Goal: Information Seeking & Learning: Learn about a topic

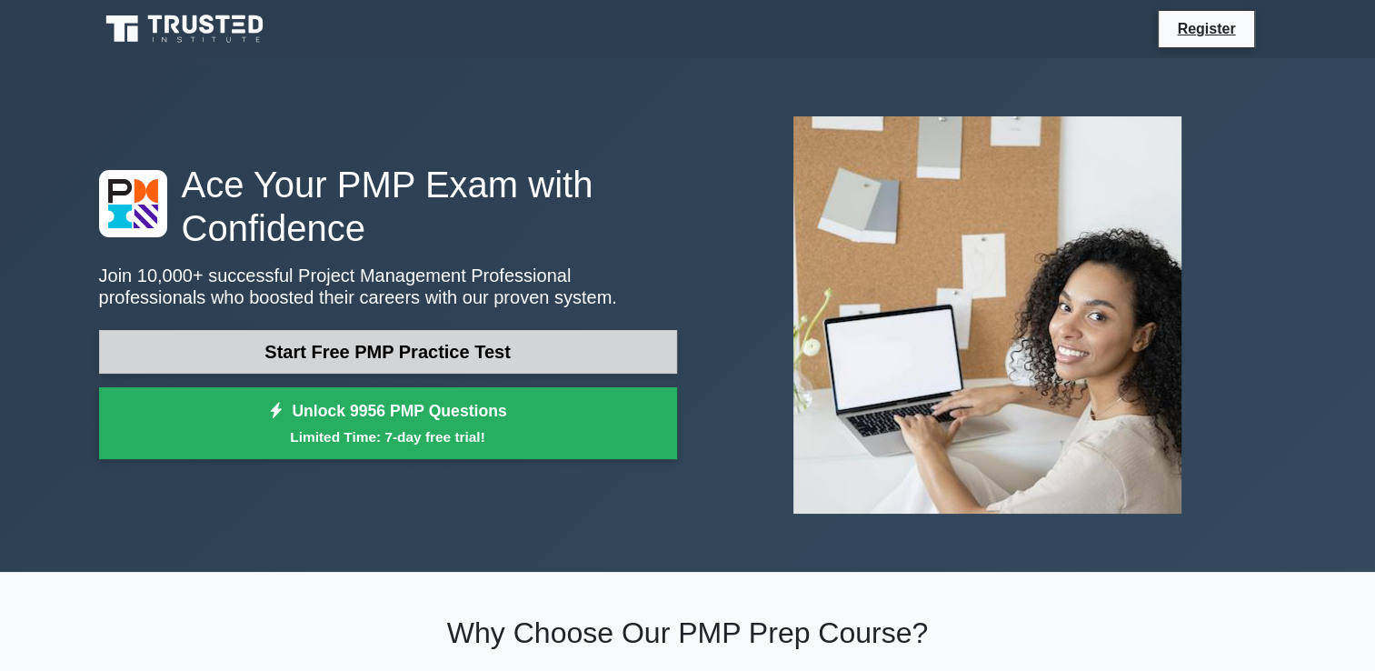
click at [336, 330] on link "Start Free PMP Practice Test" at bounding box center [388, 352] width 578 height 44
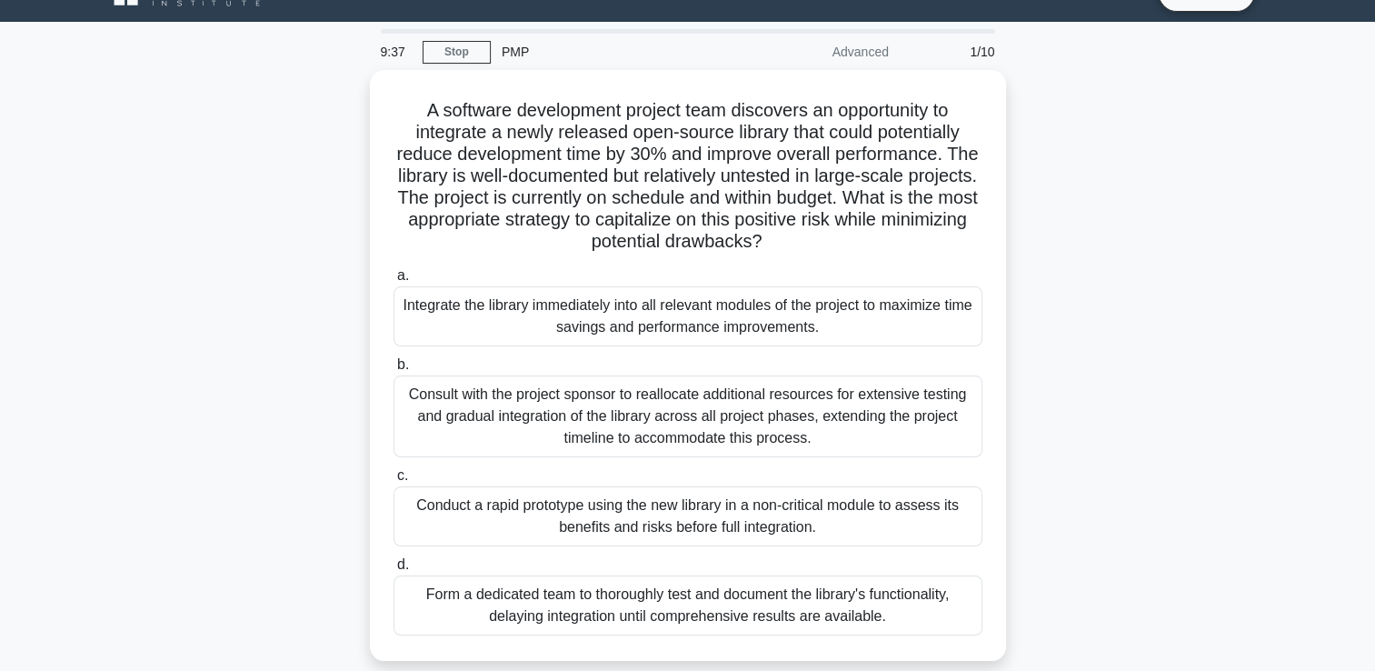
scroll to position [73, 0]
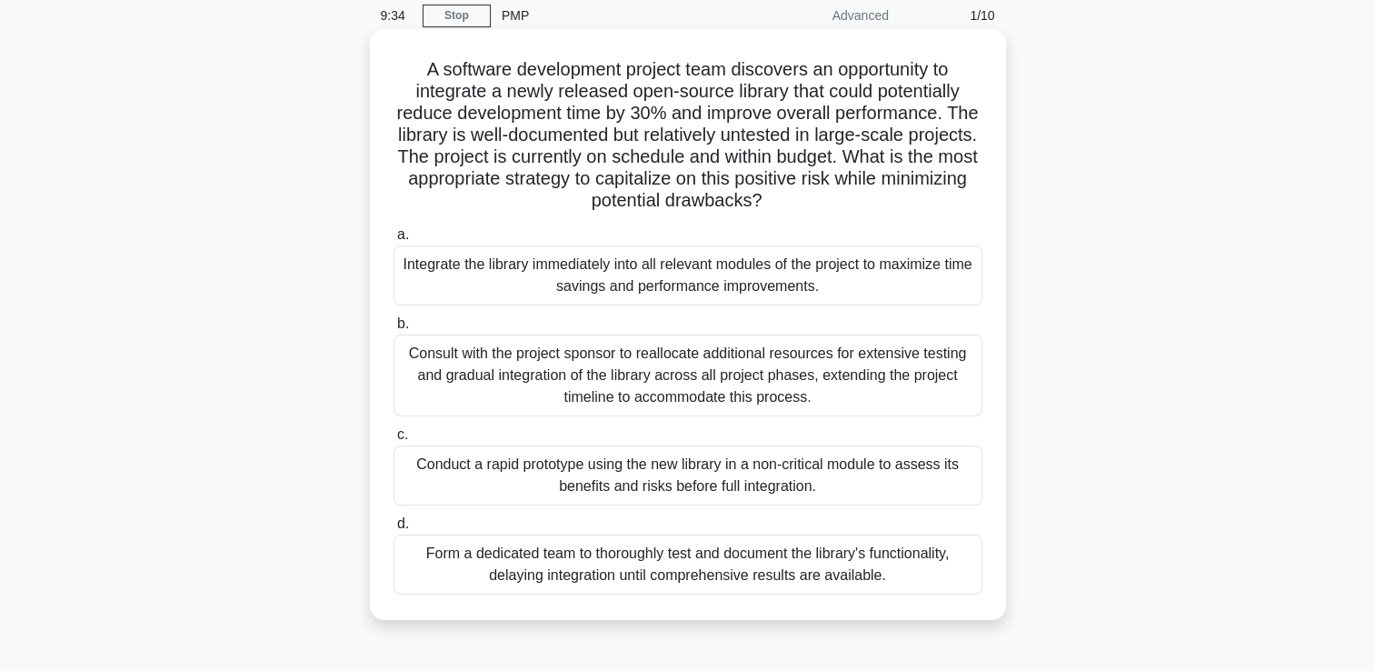
click at [621, 478] on div "Conduct a rapid prototype using the new library in a non-critical module to ass…" at bounding box center [687, 475] width 589 height 60
click at [393, 441] on input "c. Conduct a rapid prototype using the new library in a non-critical module to …" at bounding box center [393, 435] width 0 height 12
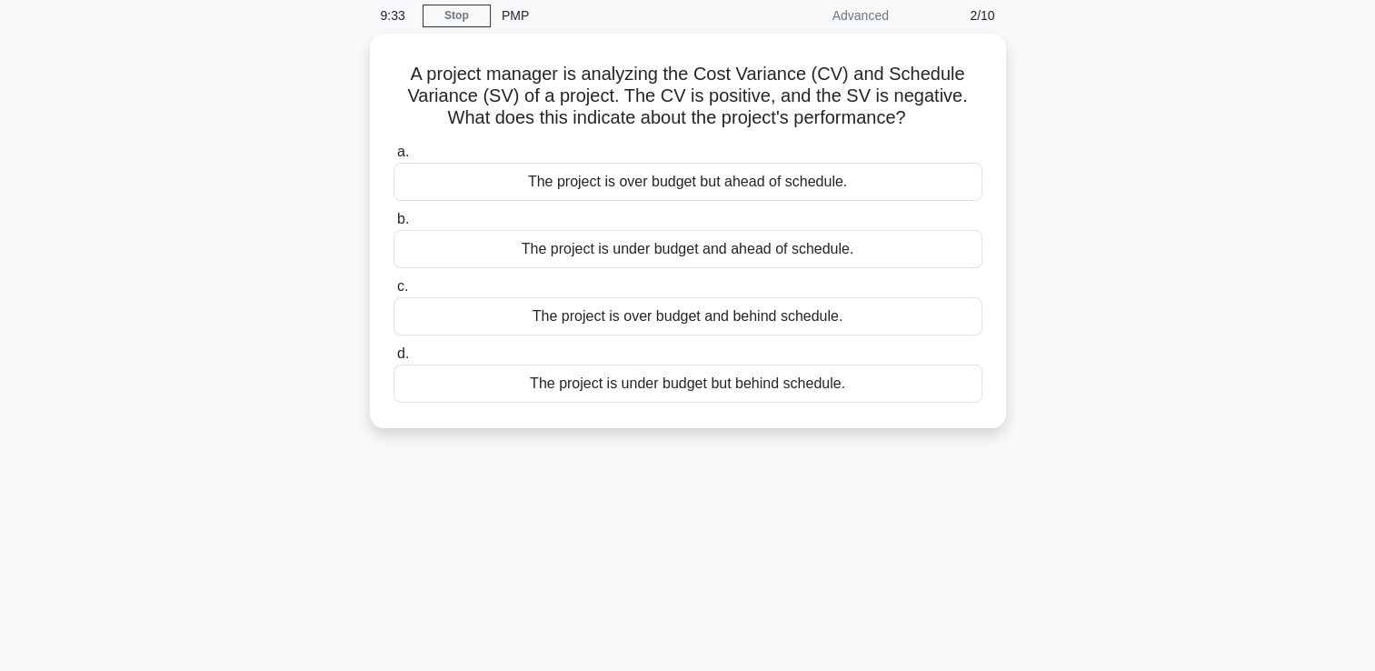
scroll to position [0, 0]
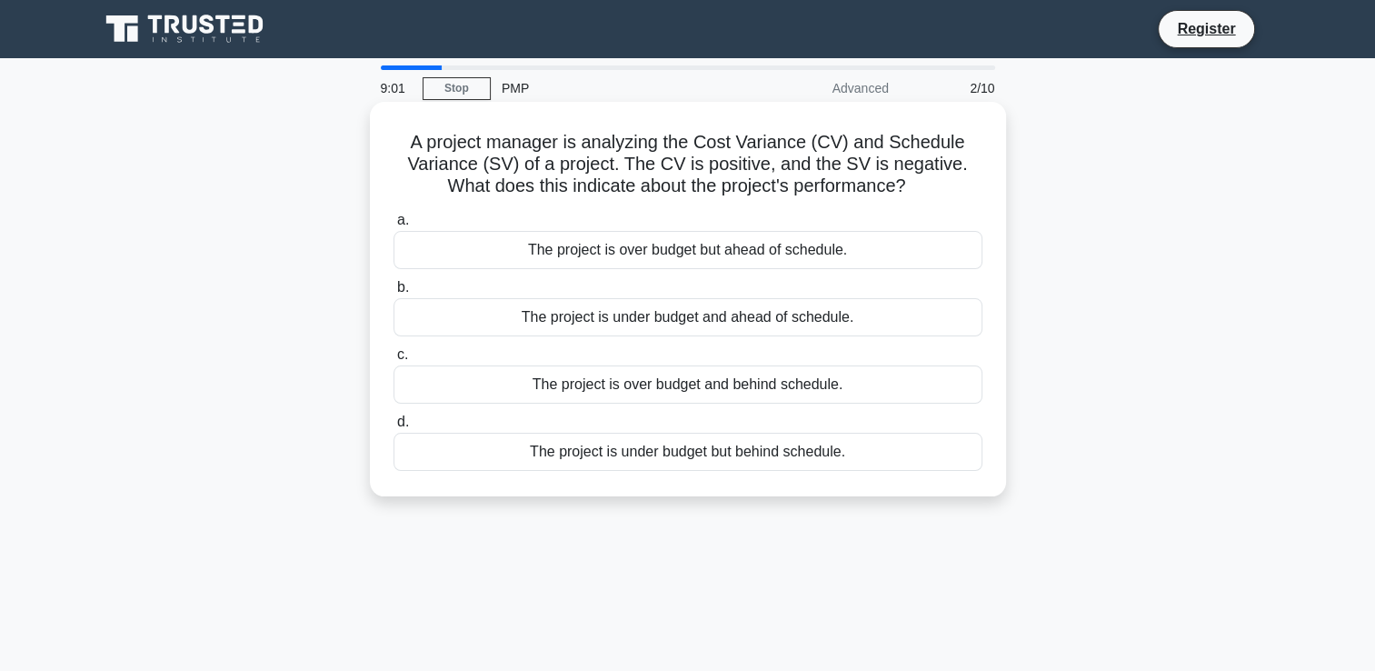
click at [631, 456] on div "The project is under budget but behind schedule." at bounding box center [687, 452] width 589 height 38
click at [393, 428] on input "d. The project is under budget but behind schedule." at bounding box center [393, 422] width 0 height 12
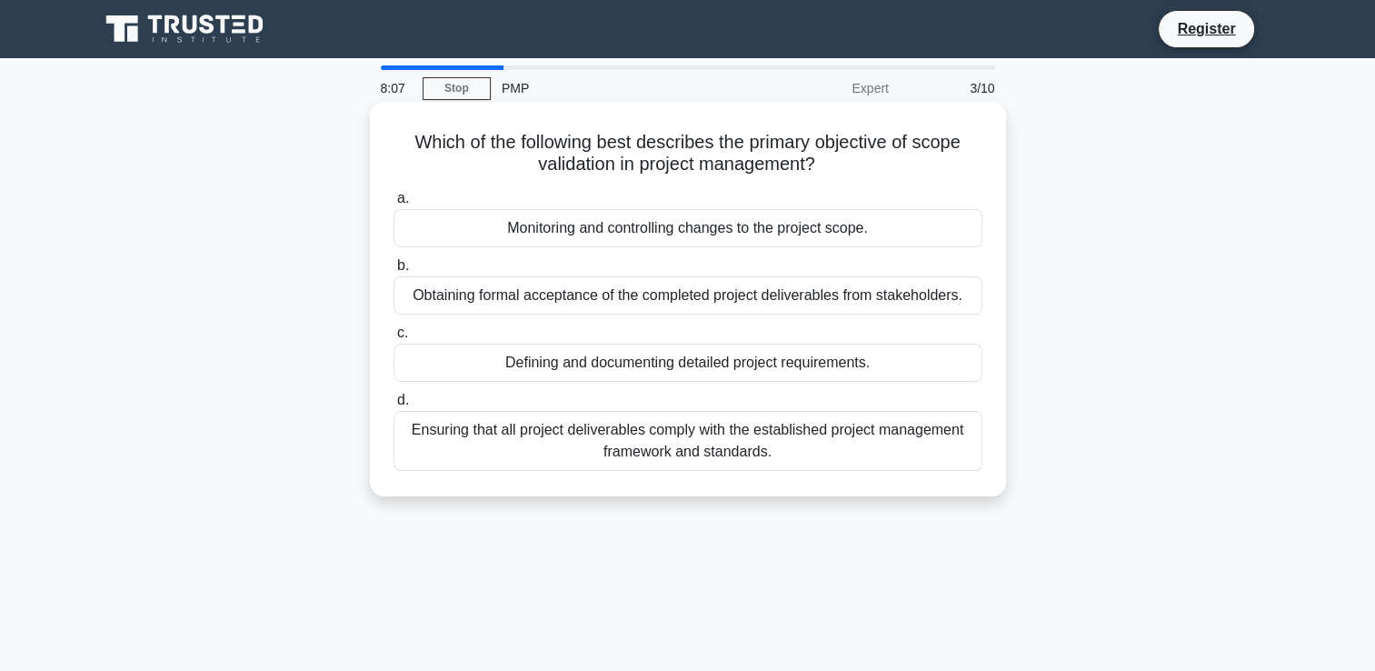
click at [612, 442] on div "Ensuring that all project deliverables comply with the established project mana…" at bounding box center [687, 441] width 589 height 60
click at [393, 406] on input "d. Ensuring that all project deliverables comply with the established project m…" at bounding box center [393, 400] width 0 height 12
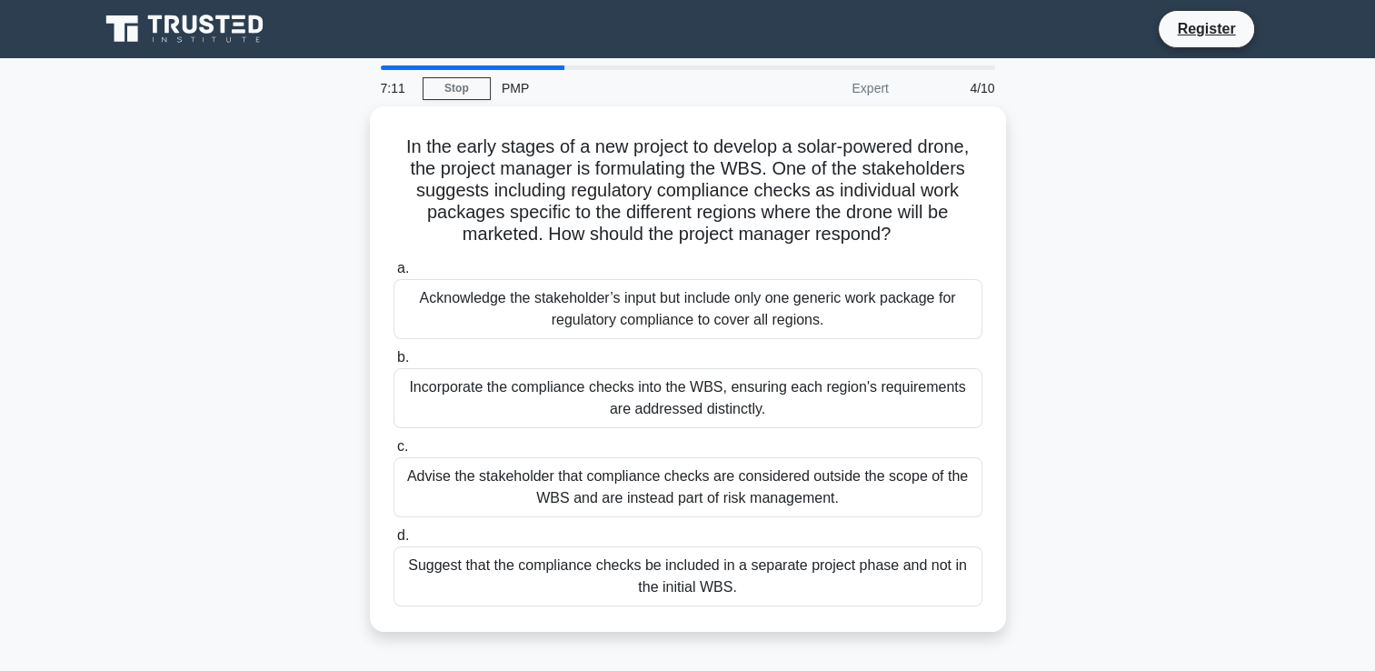
click at [1061, 383] on div "In the early stages of a new project to develop a solar-powered drone, the proj…" at bounding box center [687, 379] width 1199 height 547
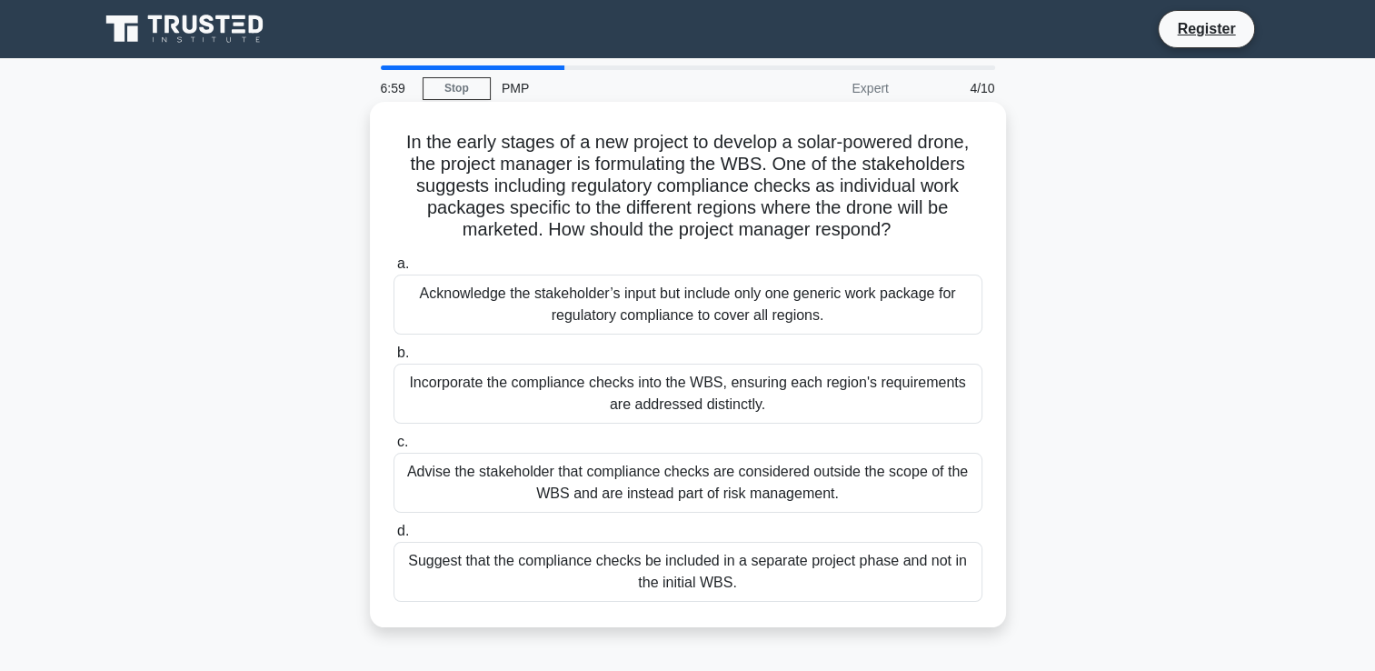
click at [854, 399] on div "Incorporate the compliance checks into the WBS, ensuring each region's requirem…" at bounding box center [687, 393] width 589 height 60
click at [393, 359] on input "b. Incorporate the compliance checks into the WBS, ensuring each region's requi…" at bounding box center [393, 353] width 0 height 12
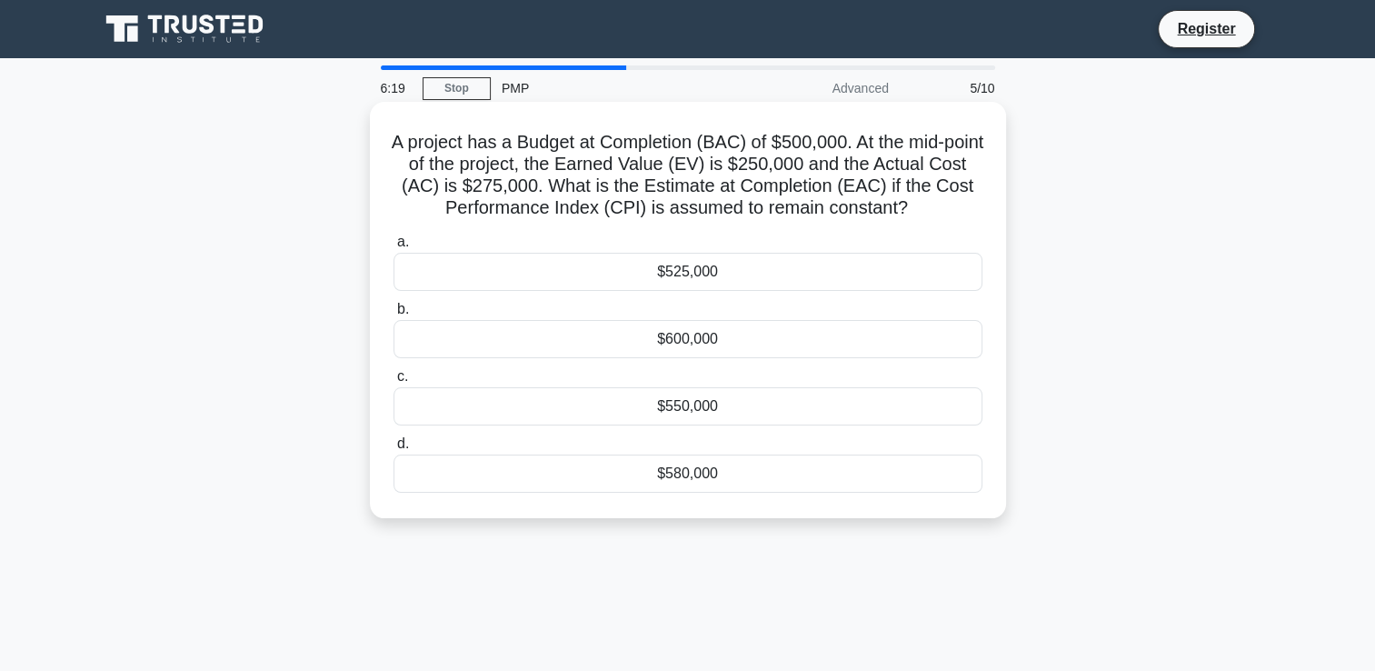
click at [741, 271] on div "$525,000" at bounding box center [687, 272] width 589 height 38
click at [393, 248] on input "a. $525,000" at bounding box center [393, 242] width 0 height 12
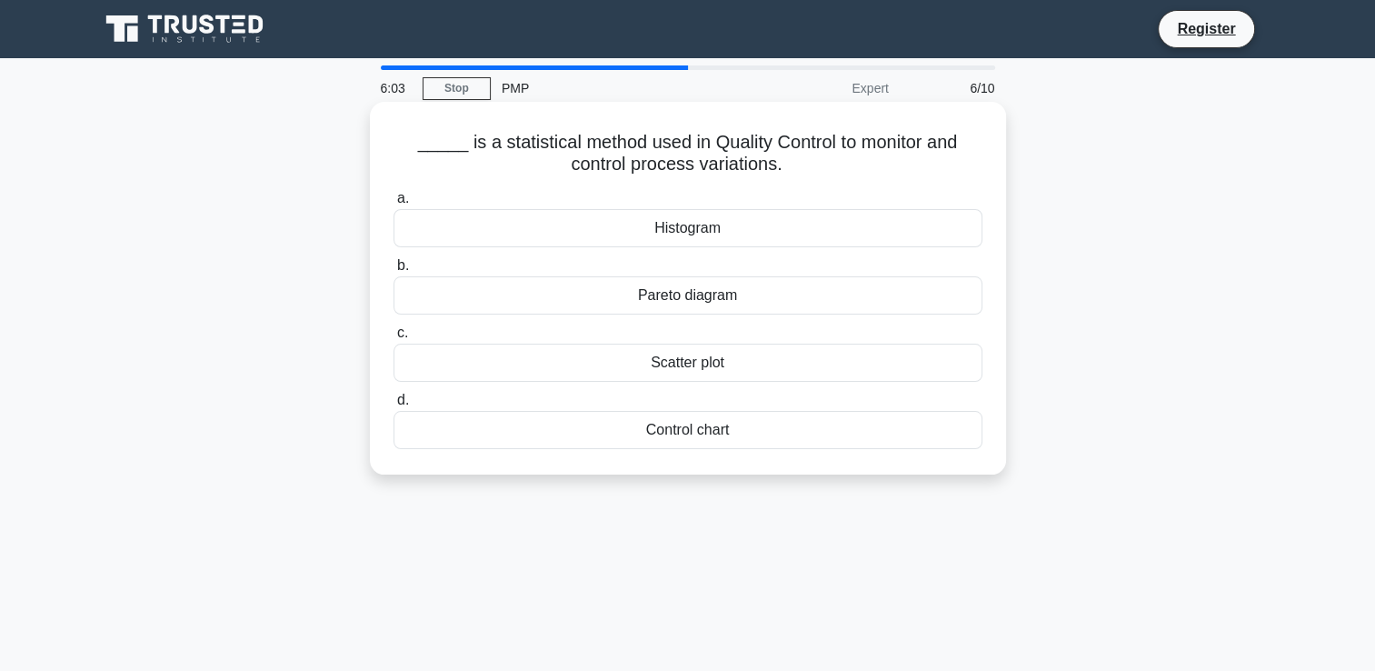
click at [741, 363] on div "Scatter plot" at bounding box center [687, 362] width 589 height 38
click at [393, 339] on input "c. Scatter plot" at bounding box center [393, 333] width 0 height 12
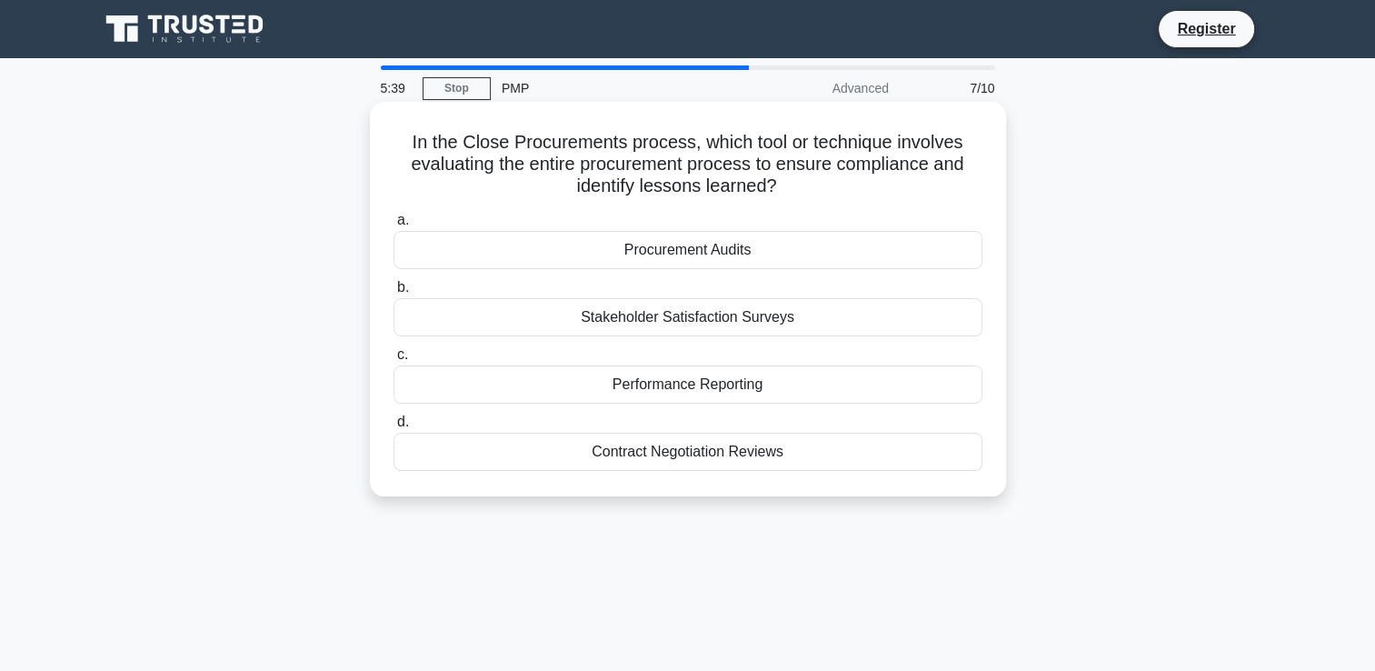
click at [716, 378] on div "Performance Reporting" at bounding box center [687, 384] width 589 height 38
click at [393, 361] on input "c. Performance Reporting" at bounding box center [393, 355] width 0 height 12
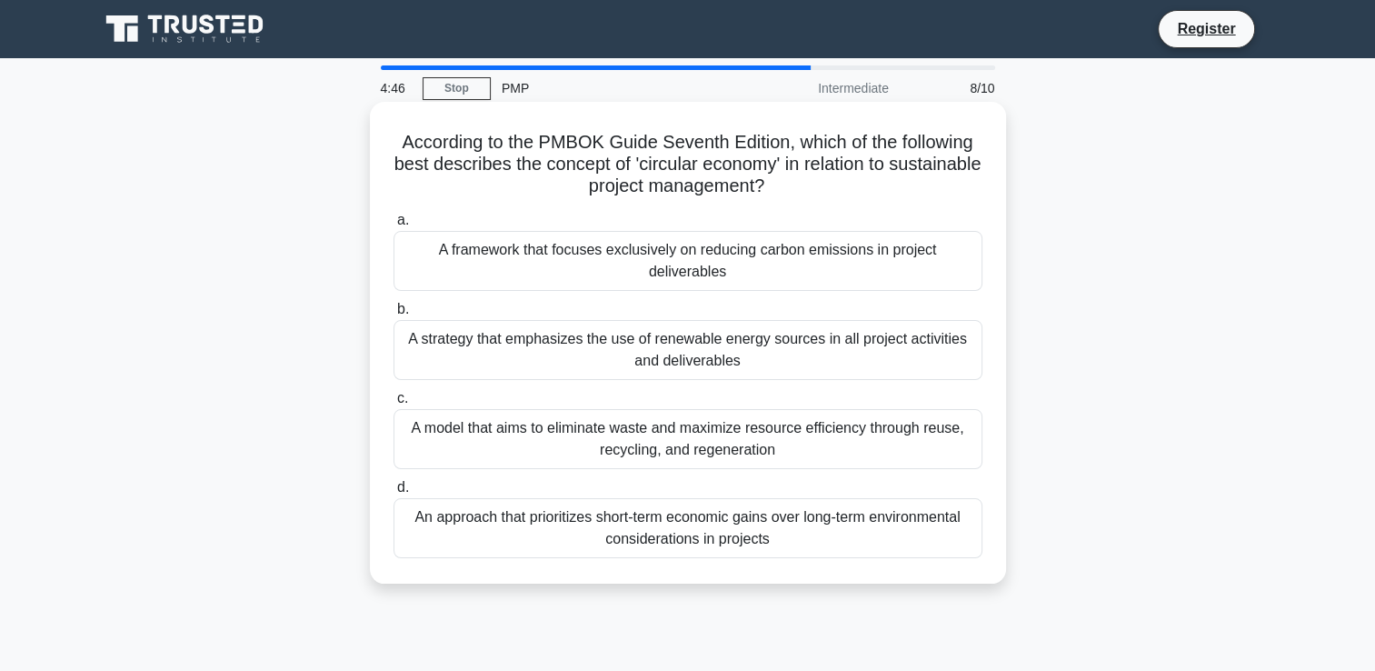
click at [741, 340] on div "A strategy that emphasizes the use of renewable energy sources in all project a…" at bounding box center [687, 350] width 589 height 60
click at [393, 315] on input "b. A strategy that emphasizes the use of renewable energy sources in all projec…" at bounding box center [393, 310] width 0 height 12
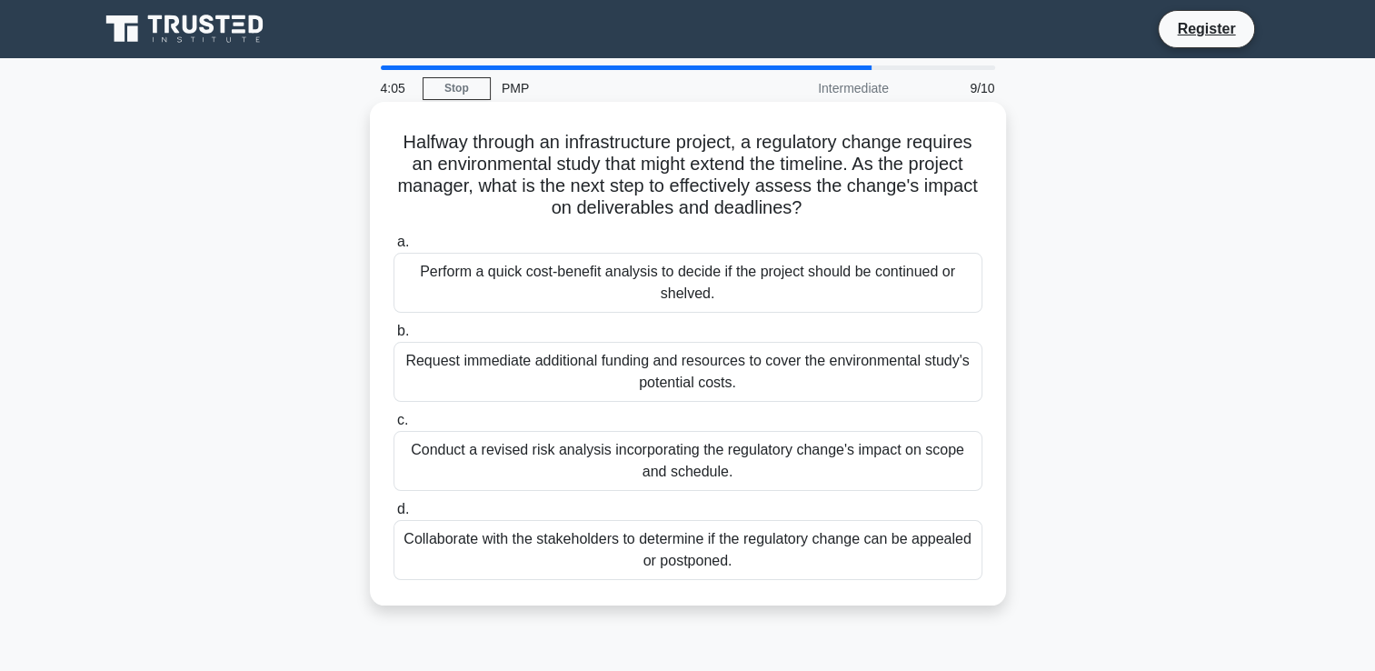
click at [647, 456] on div "Conduct a revised risk analysis incorporating the regulatory change's impact on…" at bounding box center [687, 461] width 589 height 60
click at [393, 426] on input "c. Conduct a revised risk analysis incorporating the regulatory change's impact…" at bounding box center [393, 420] width 0 height 12
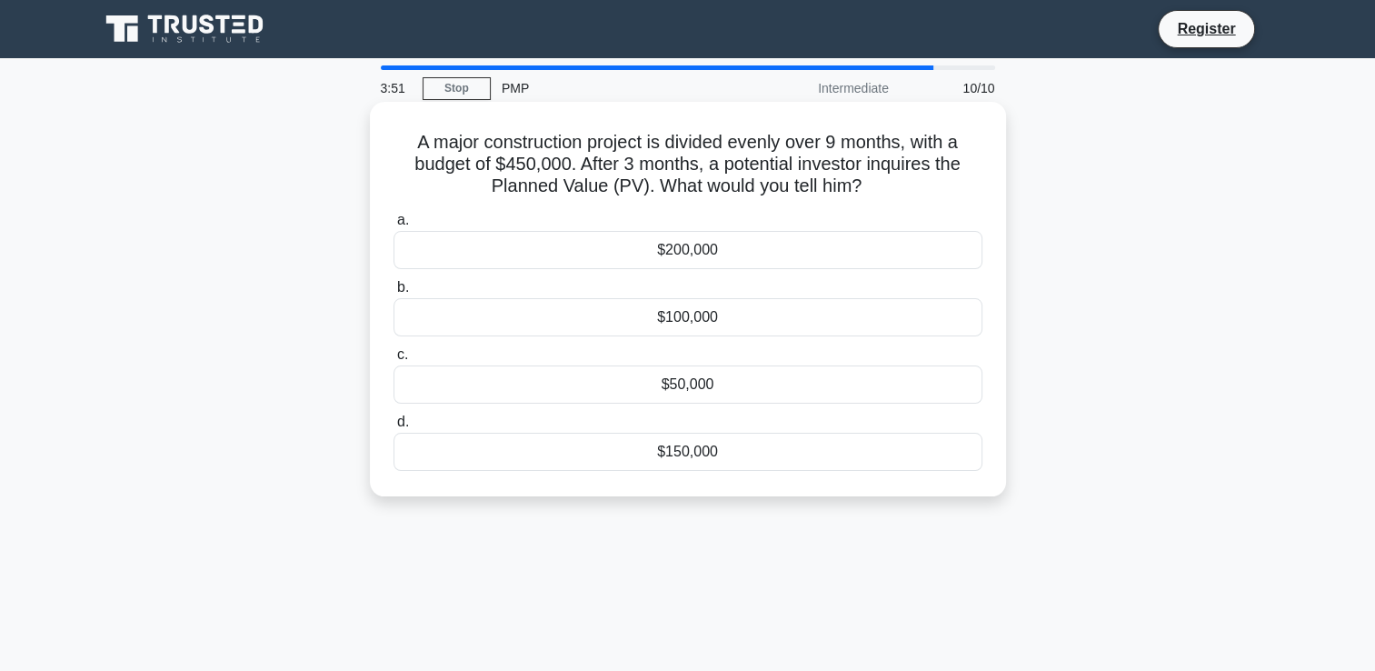
click at [704, 456] on div "$150,000" at bounding box center [687, 452] width 589 height 38
click at [393, 428] on input "d. $150,000" at bounding box center [393, 422] width 0 height 12
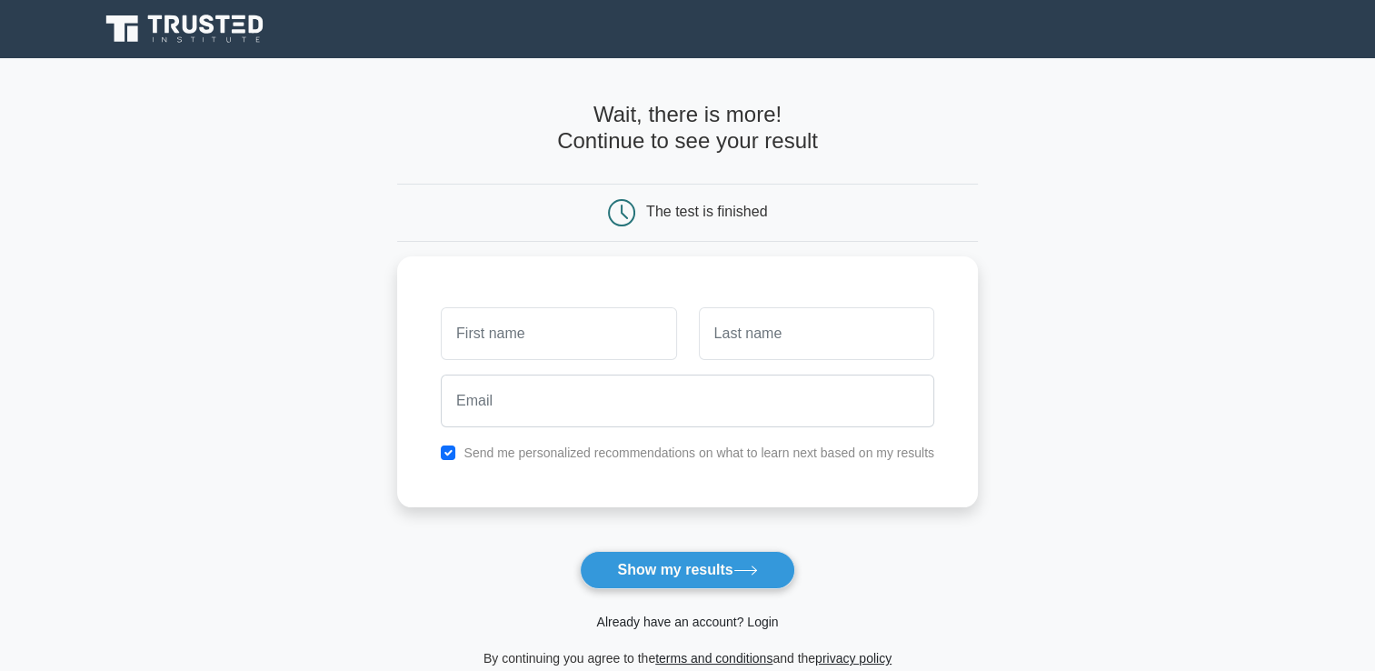
click at [645, 618] on link "Already have an account? Login" at bounding box center [687, 621] width 182 height 15
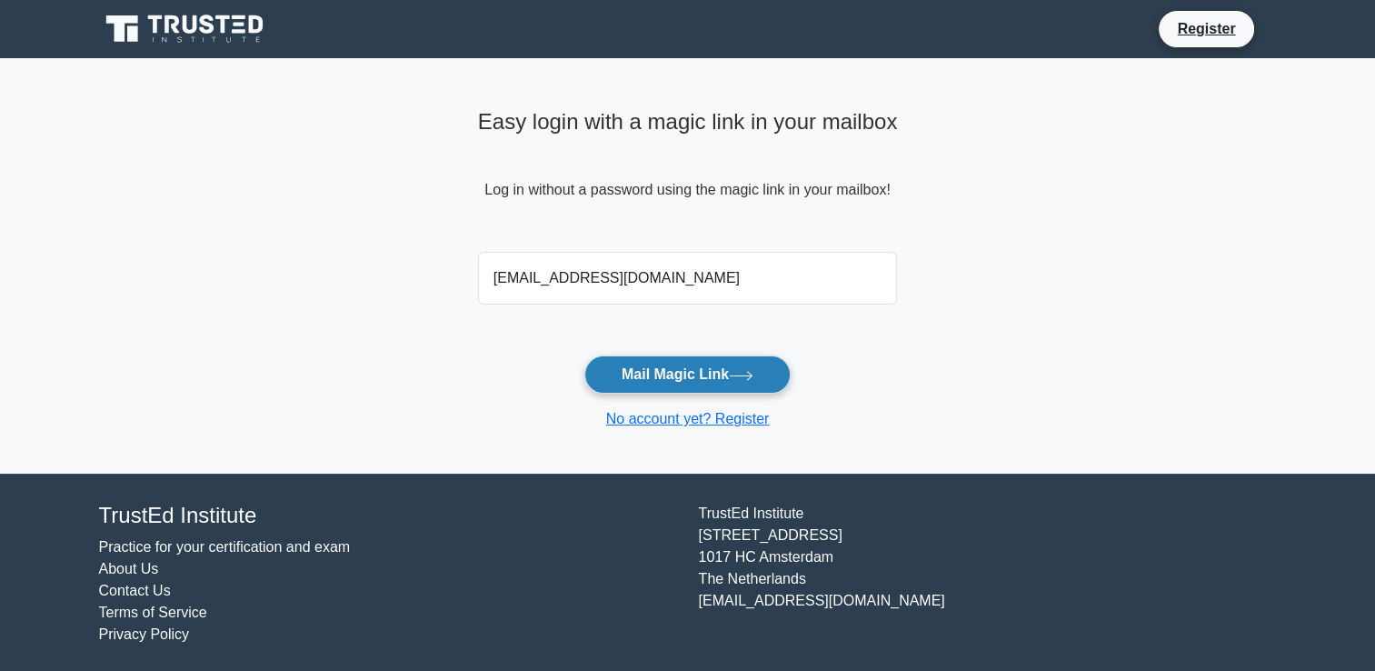
type input "[EMAIL_ADDRESS][DOMAIN_NAME]"
click at [687, 373] on button "Mail Magic Link" at bounding box center [687, 374] width 206 height 38
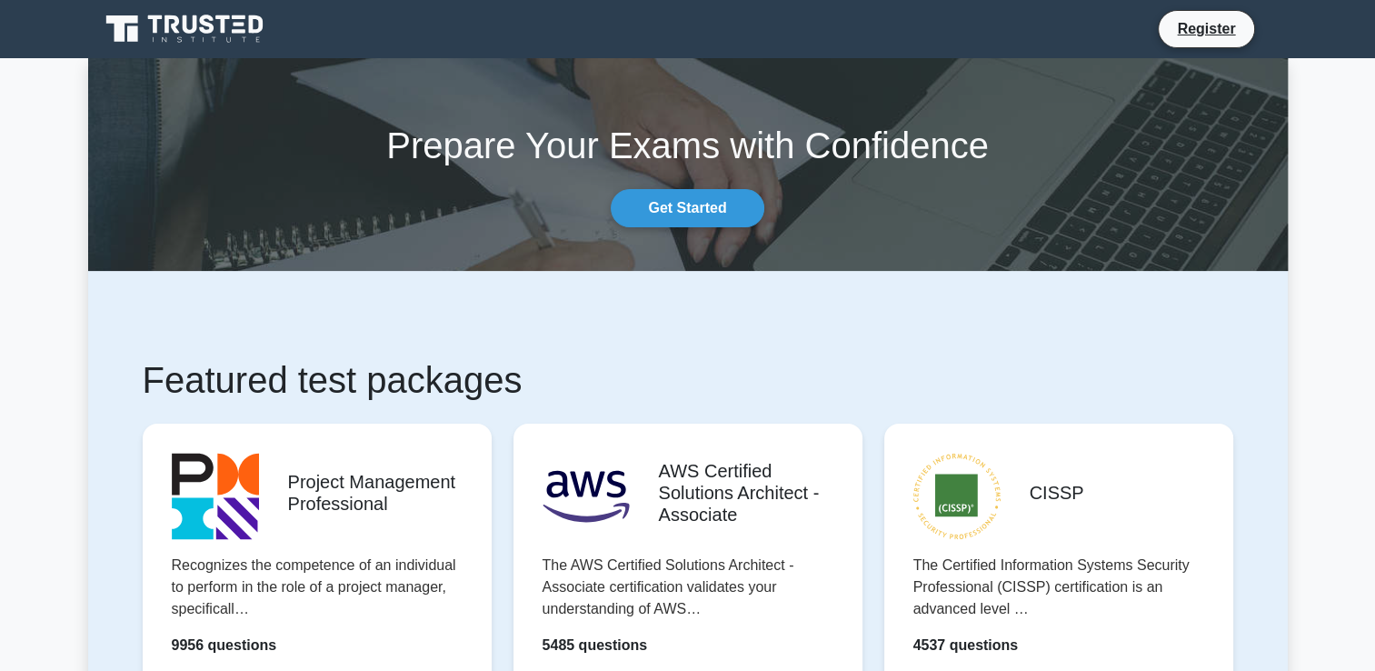
click at [924, 384] on h1 "Featured test packages" at bounding box center [688, 380] width 1090 height 44
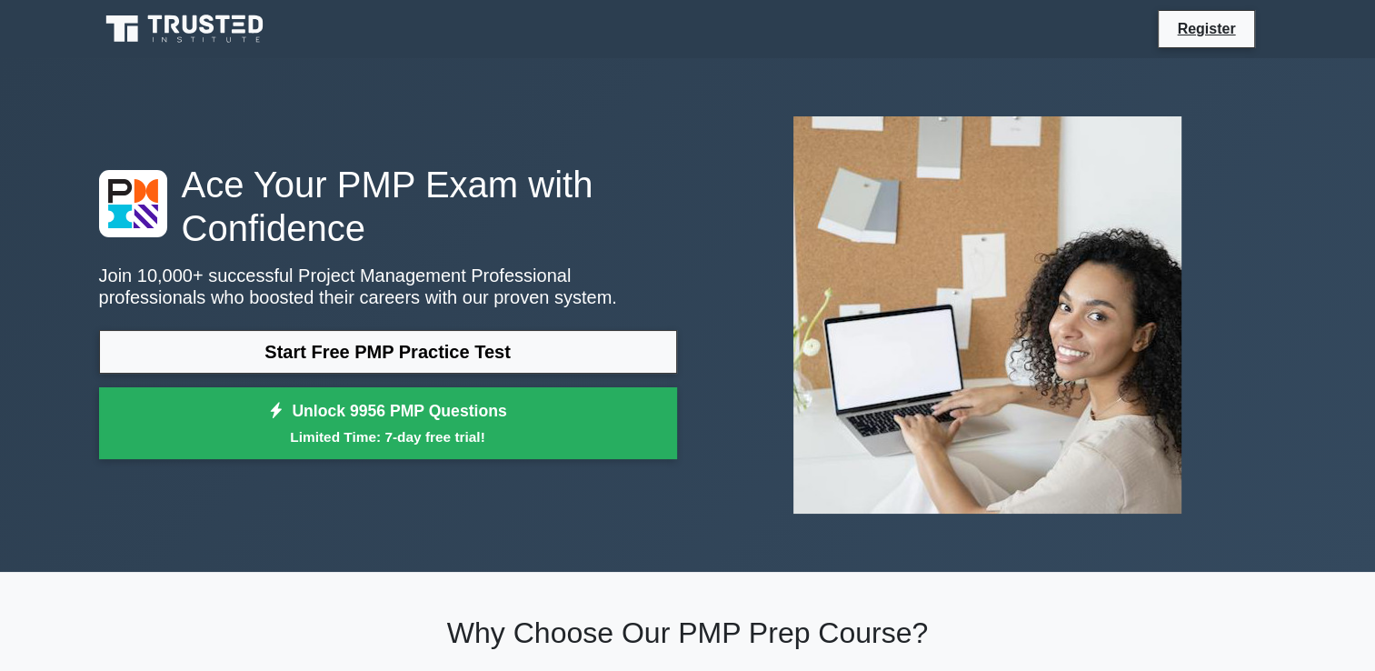
click at [345, 531] on div "Ace Your PMP Exam with Confidence Join 10,000+ successful Project Management Pr…" at bounding box center [687, 314] width 1199 height 513
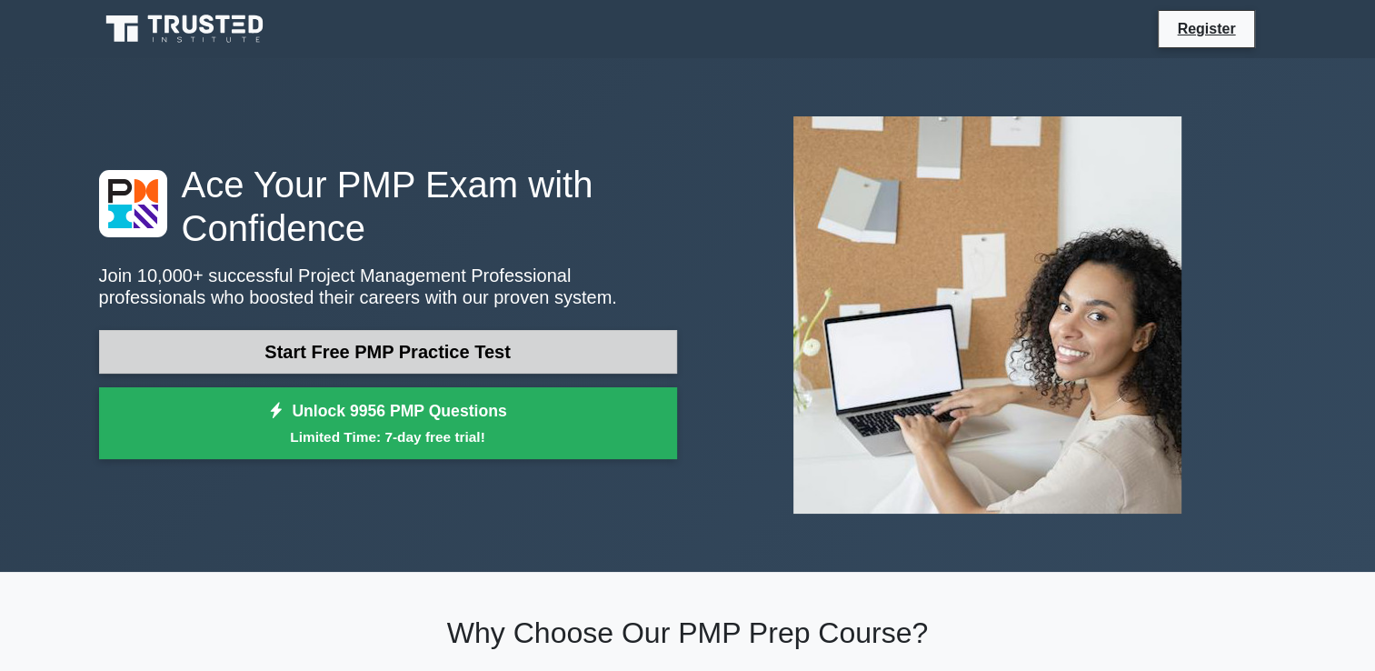
click at [389, 350] on link "Start Free PMP Practice Test" at bounding box center [388, 352] width 578 height 44
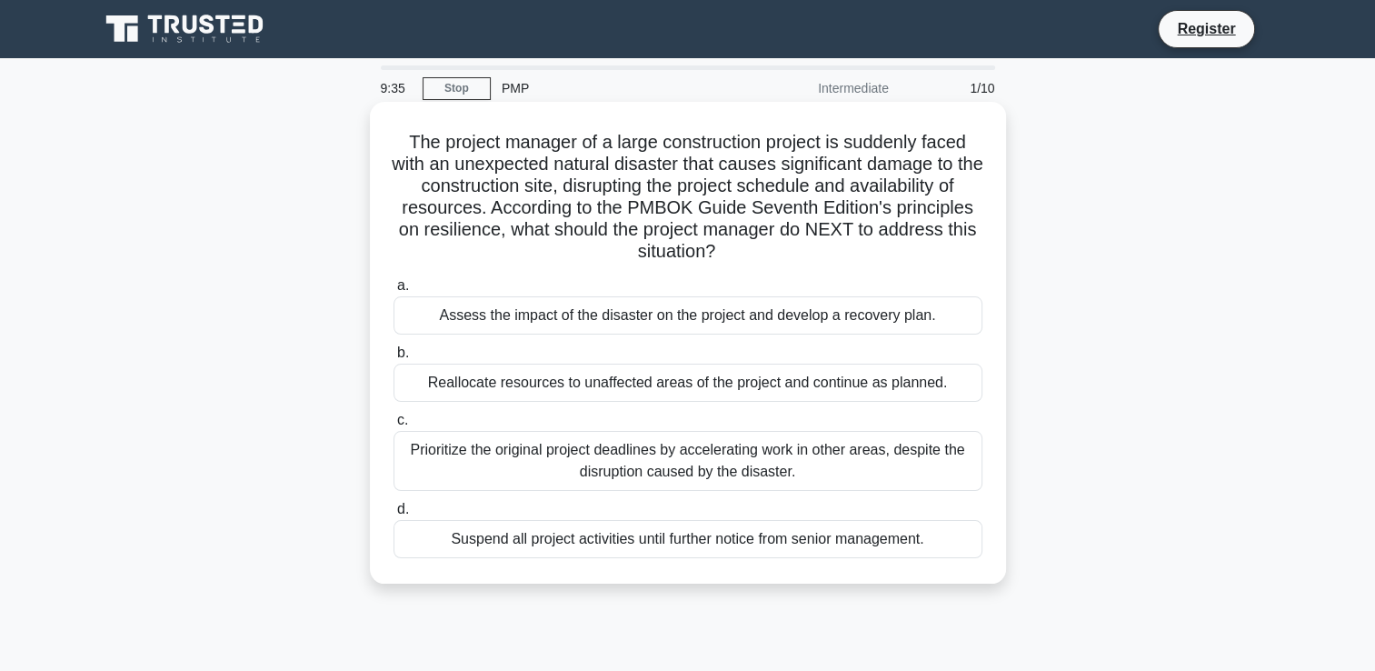
click at [643, 326] on div "Assess the impact of the disaster on the project and develop a recovery plan." at bounding box center [687, 315] width 589 height 38
click at [393, 292] on input "a. Assess the impact of the disaster on the project and develop a recovery plan." at bounding box center [393, 286] width 0 height 12
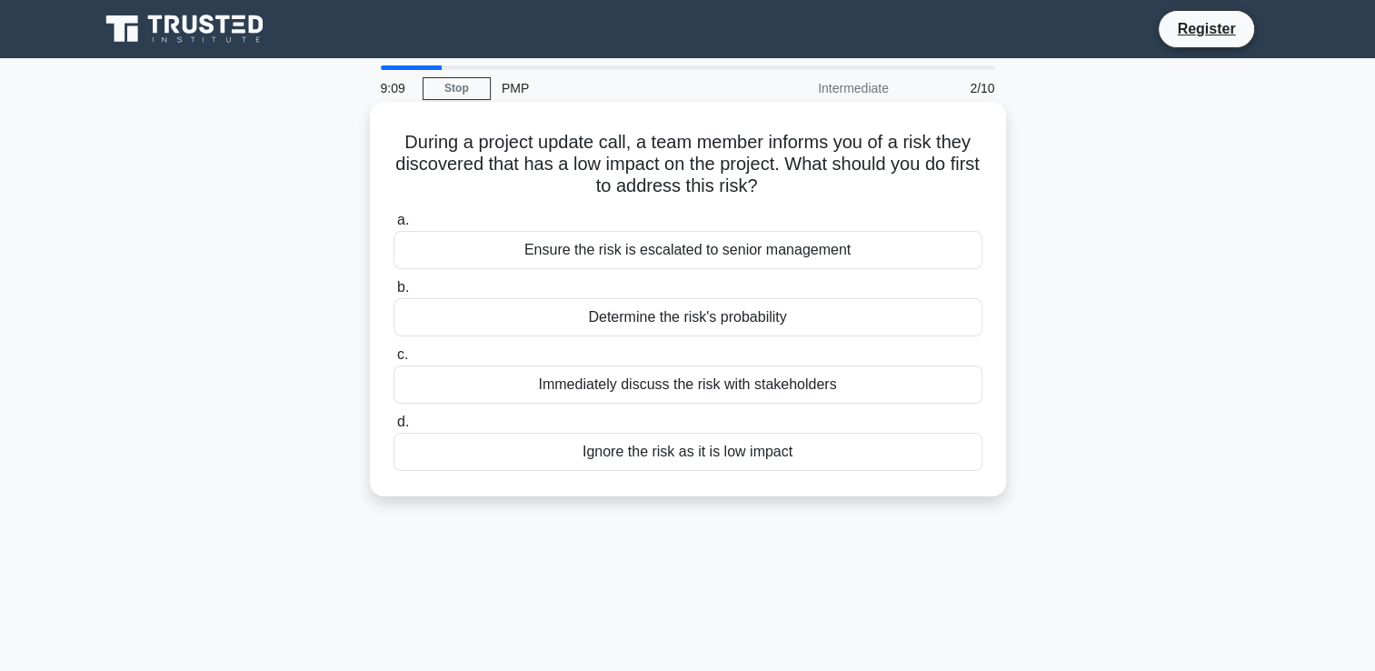
click at [614, 324] on div "Determine the risk's probability" at bounding box center [687, 317] width 589 height 38
click at [393, 294] on input "b. Determine the risk's probability" at bounding box center [393, 288] width 0 height 12
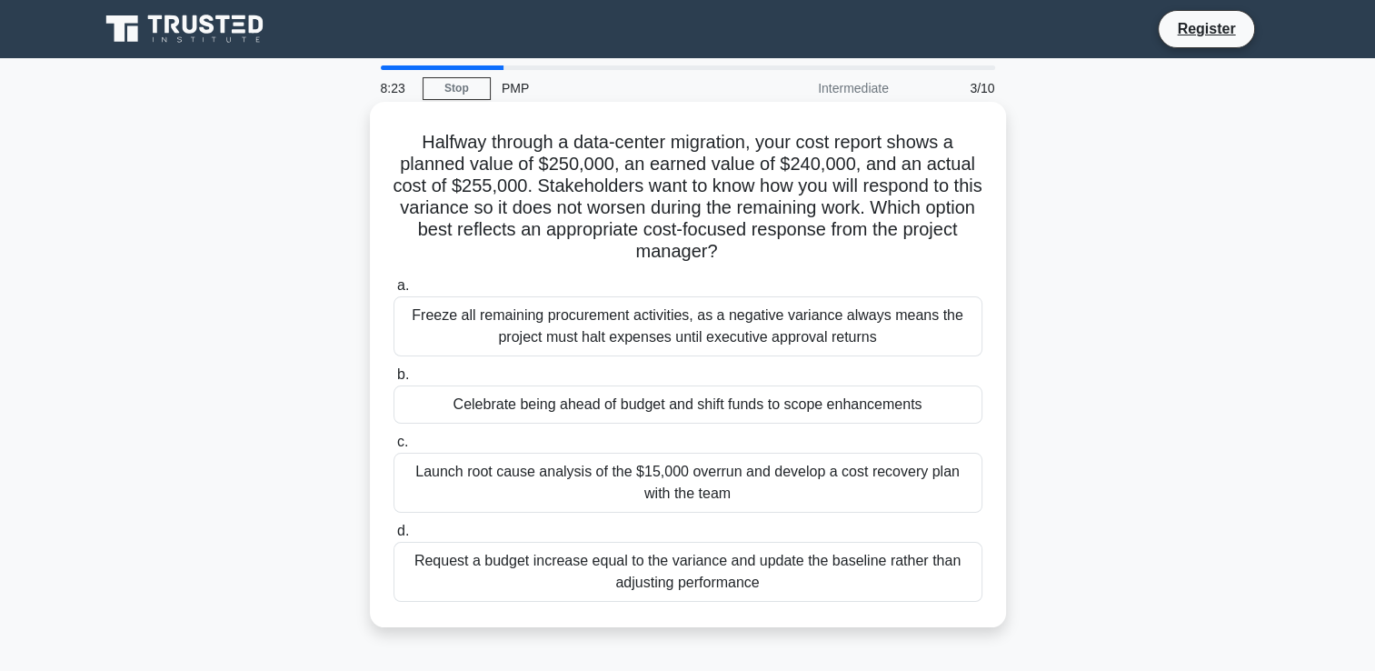
click at [727, 485] on div "Launch root cause analysis of the $15,000 overrun and develop a cost recovery p…" at bounding box center [687, 483] width 589 height 60
click at [393, 448] on input "c. Launch root cause analysis of the $15,000 overrun and develop a cost recover…" at bounding box center [393, 442] width 0 height 12
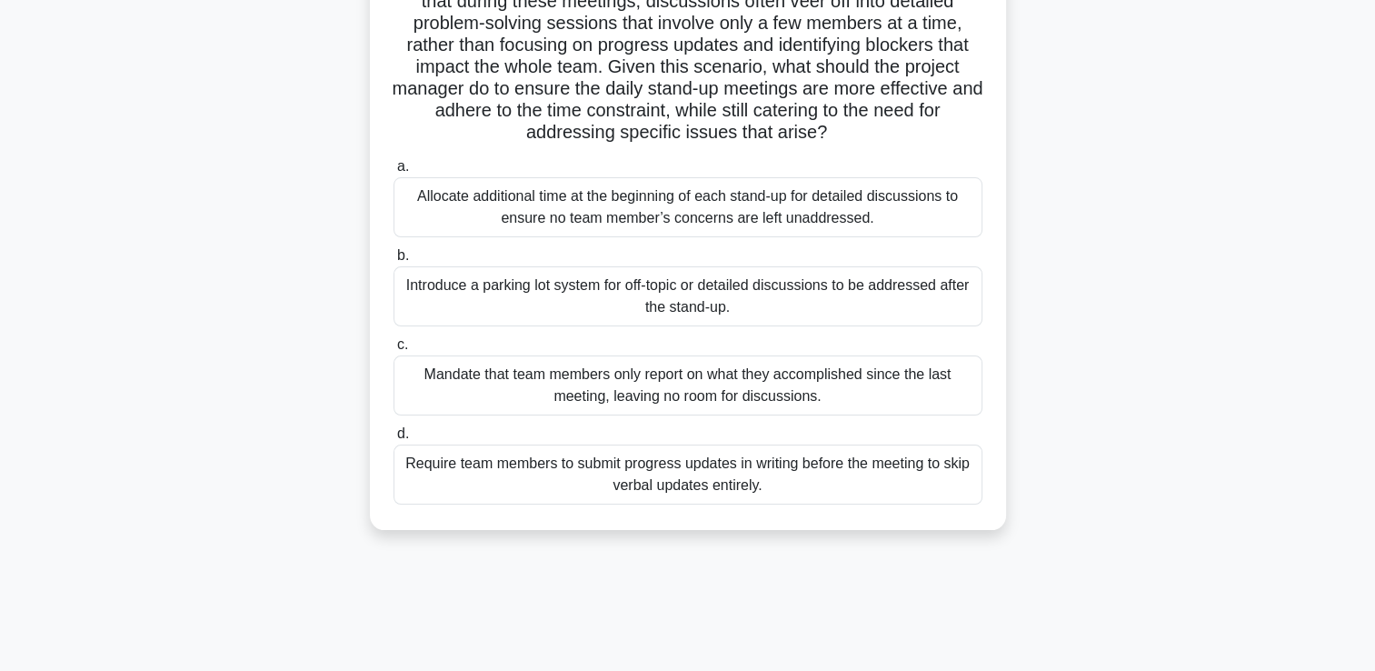
scroll to position [311, 0]
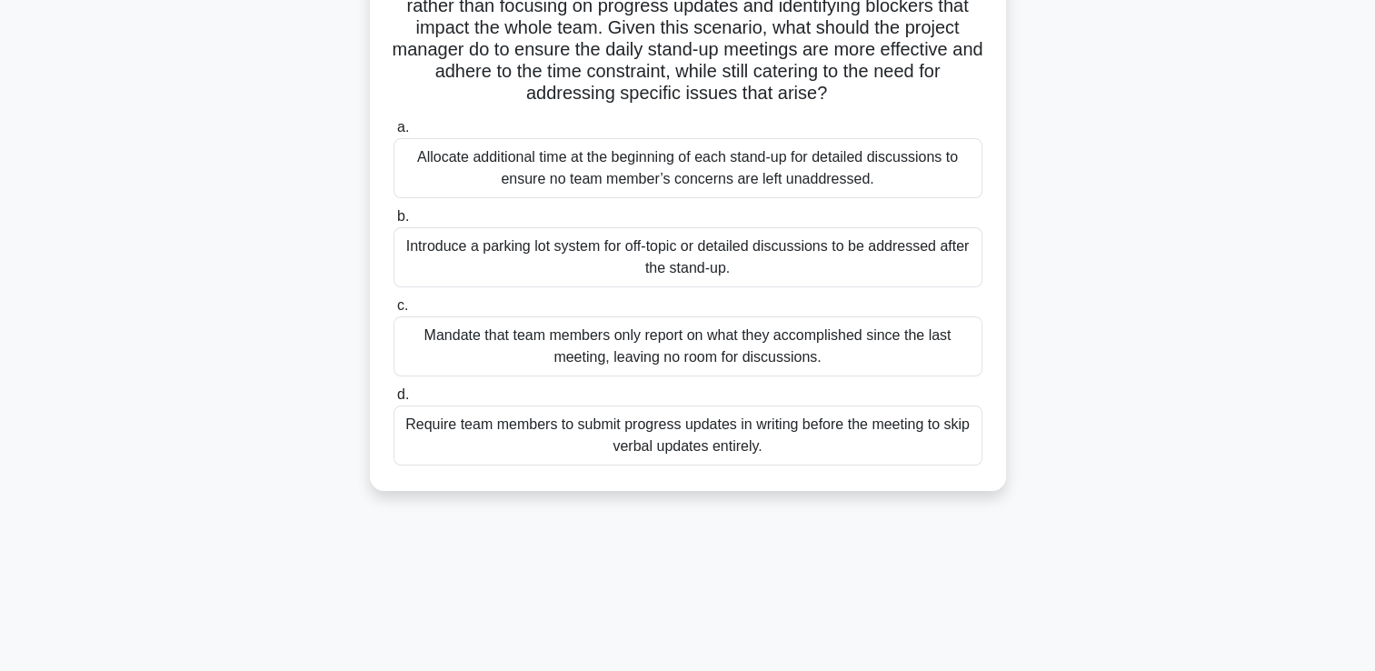
click at [864, 264] on div "Introduce a parking lot system for off-topic or detailed discussions to be addr…" at bounding box center [687, 257] width 589 height 60
click at [393, 223] on input "b. Introduce a parking lot system for off-topic or detailed discussions to be a…" at bounding box center [393, 217] width 0 height 12
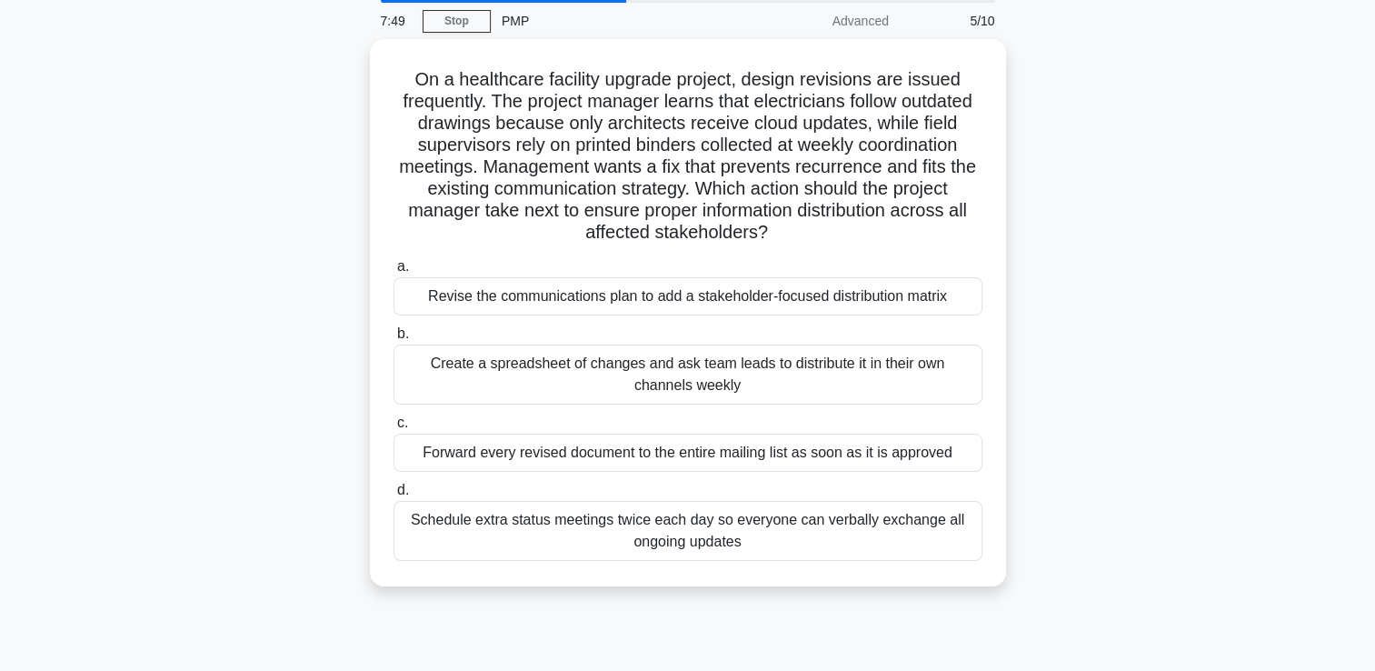
scroll to position [0, 0]
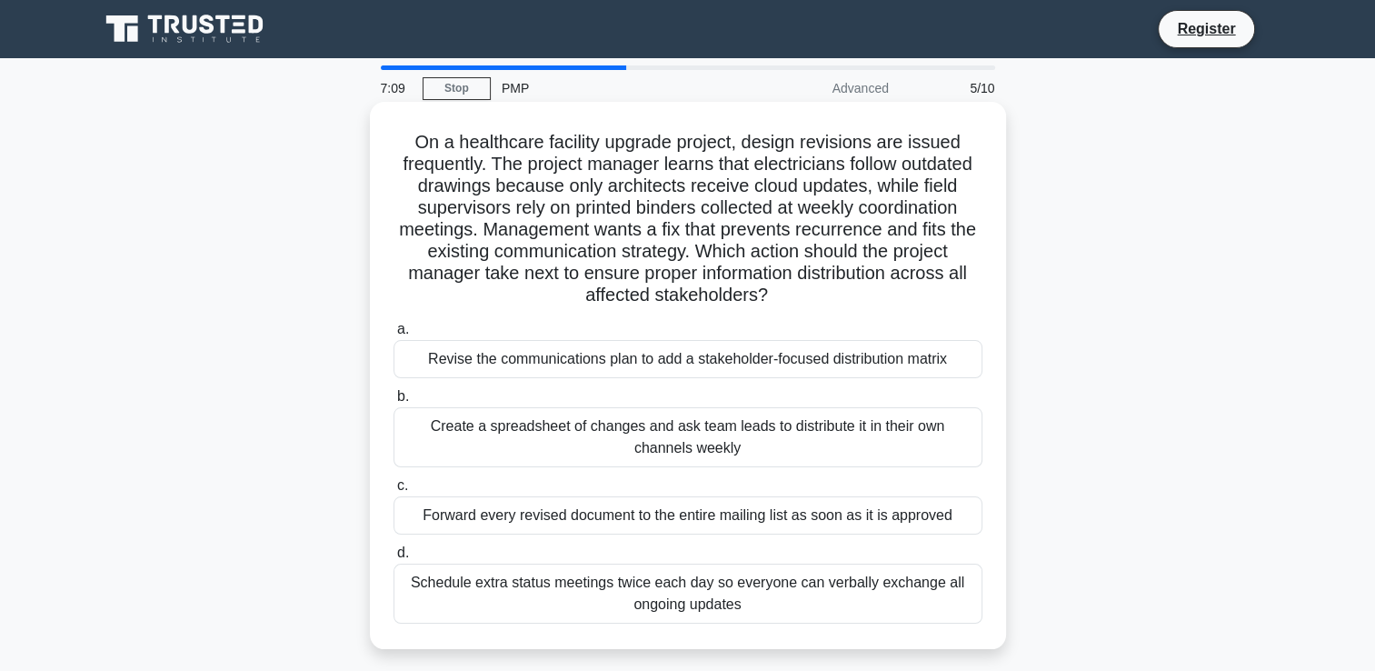
click at [512, 360] on div "Revise the communications plan to add a stakeholder-focused distribution matrix" at bounding box center [687, 359] width 589 height 38
click at [393, 335] on input "a. Revise the communications plan to add a stakeholder-focused distribution mat…" at bounding box center [393, 329] width 0 height 12
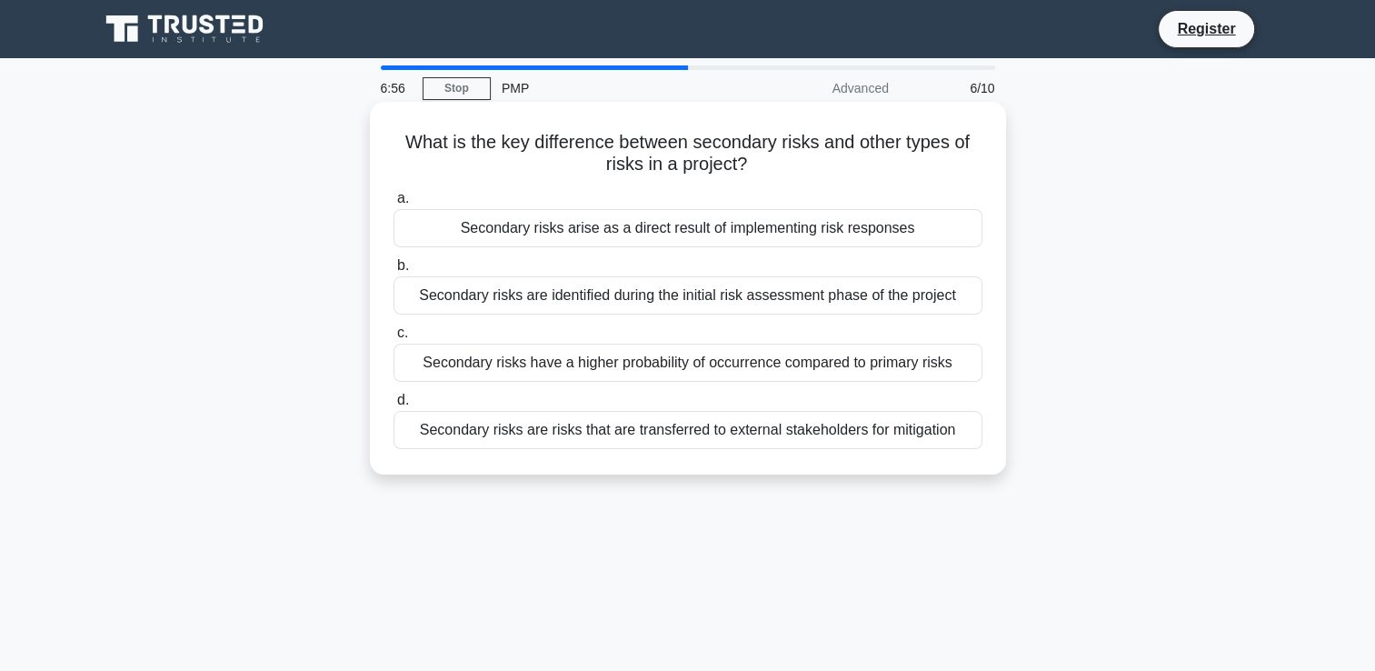
click at [630, 231] on div "Secondary risks arise as a direct result of implementing risk responses" at bounding box center [687, 228] width 589 height 38
click at [393, 204] on input "a. Secondary risks arise as a direct result of implementing risk responses" at bounding box center [393, 199] width 0 height 12
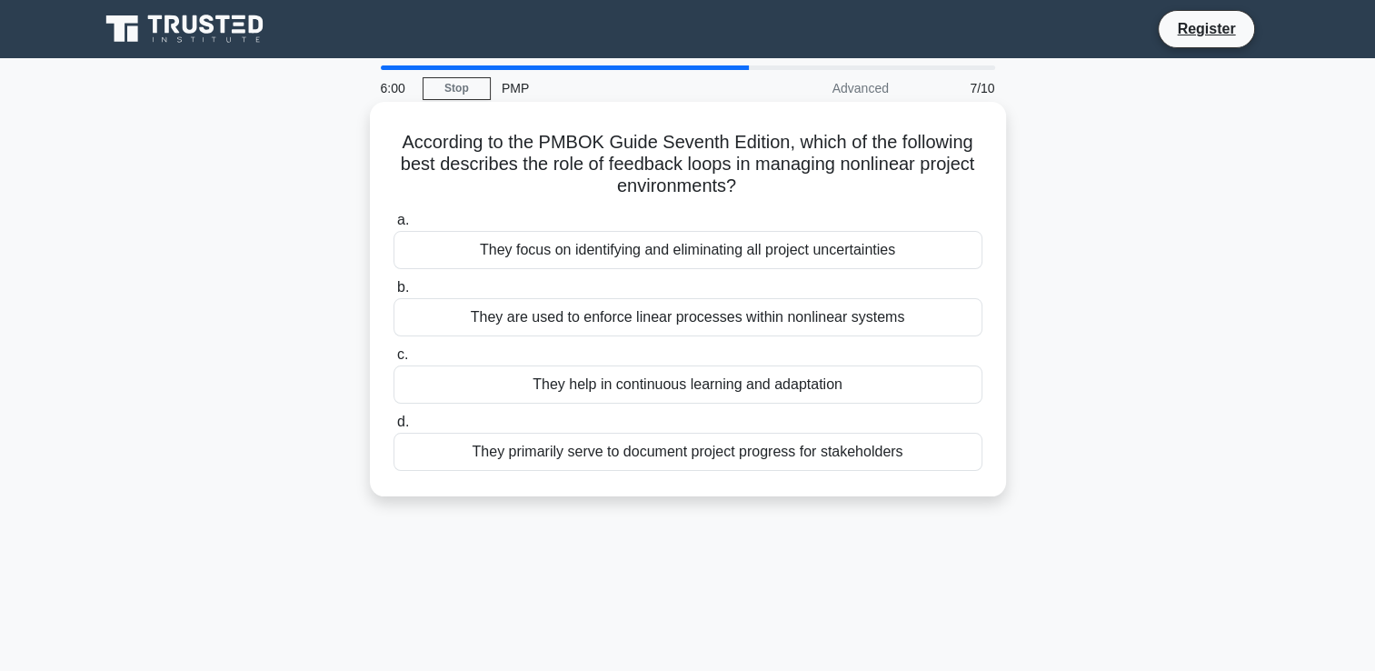
click at [835, 383] on div "They help in continuous learning and adaptation" at bounding box center [687, 384] width 589 height 38
click at [393, 361] on input "c. They help in continuous learning and adaptation" at bounding box center [393, 355] width 0 height 12
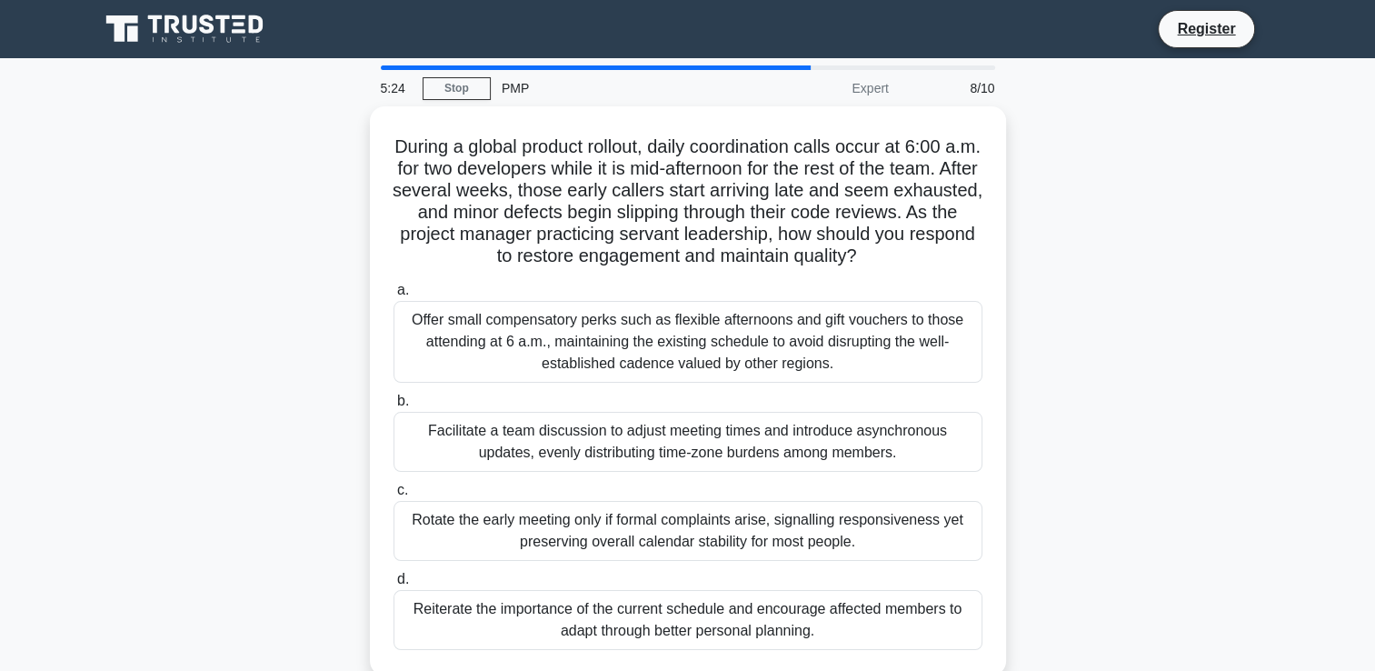
click at [1148, 355] on div "During a global product rollout, daily coordination calls occur at 6:00 a.m. fo…" at bounding box center [687, 401] width 1199 height 591
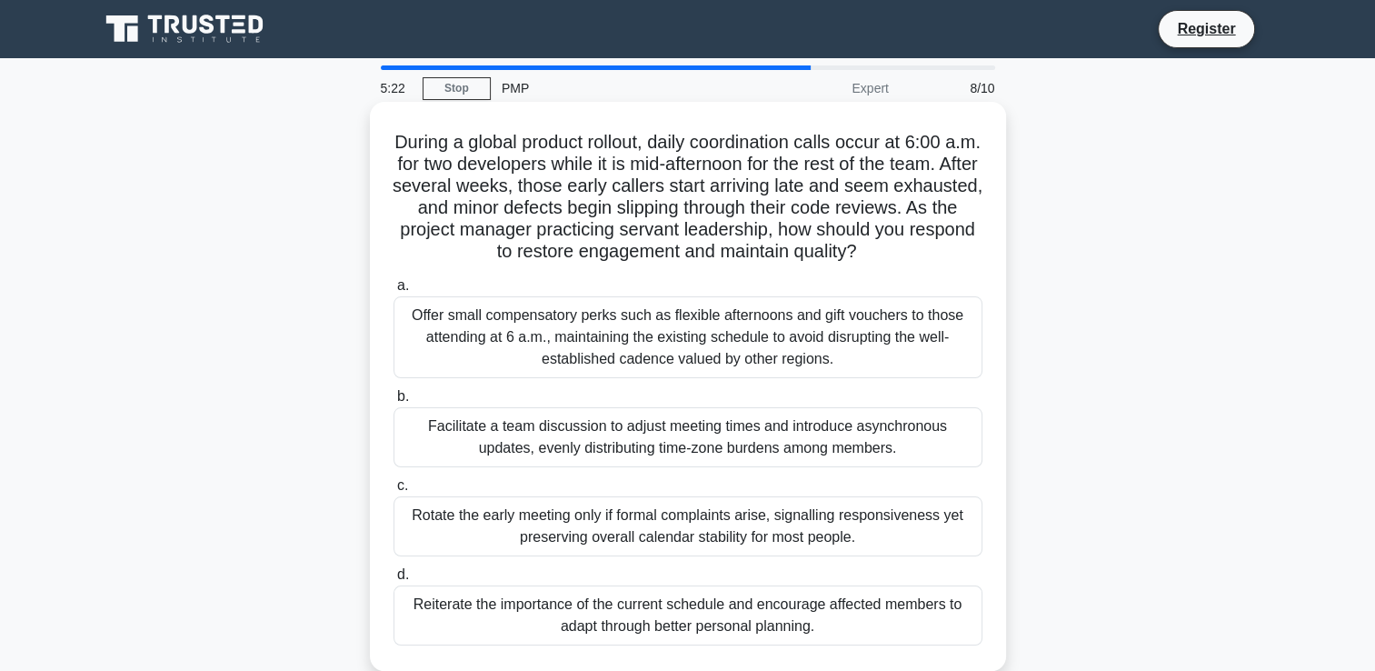
click at [727, 433] on div "Facilitate a team discussion to adjust meeting times and introduce asynchronous…" at bounding box center [687, 437] width 589 height 60
click at [393, 403] on input "b. Facilitate a team discussion to adjust meeting times and introduce asynchron…" at bounding box center [393, 397] width 0 height 12
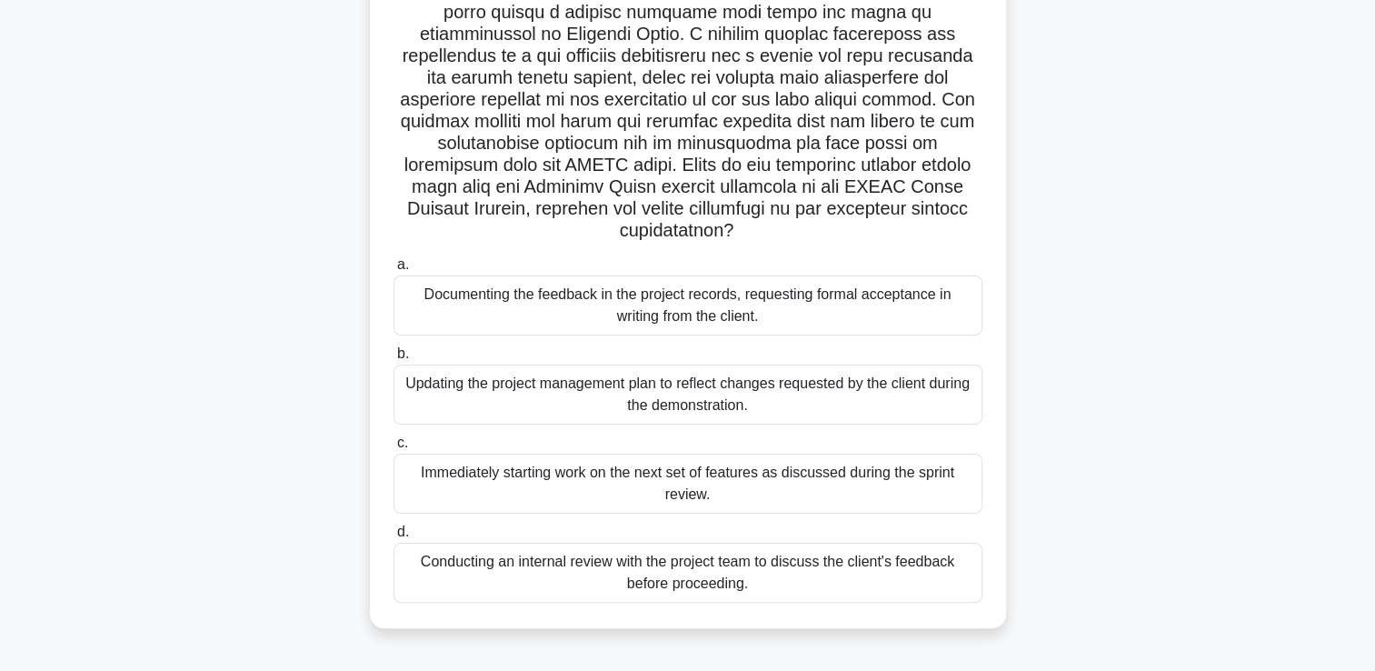
scroll to position [291, 0]
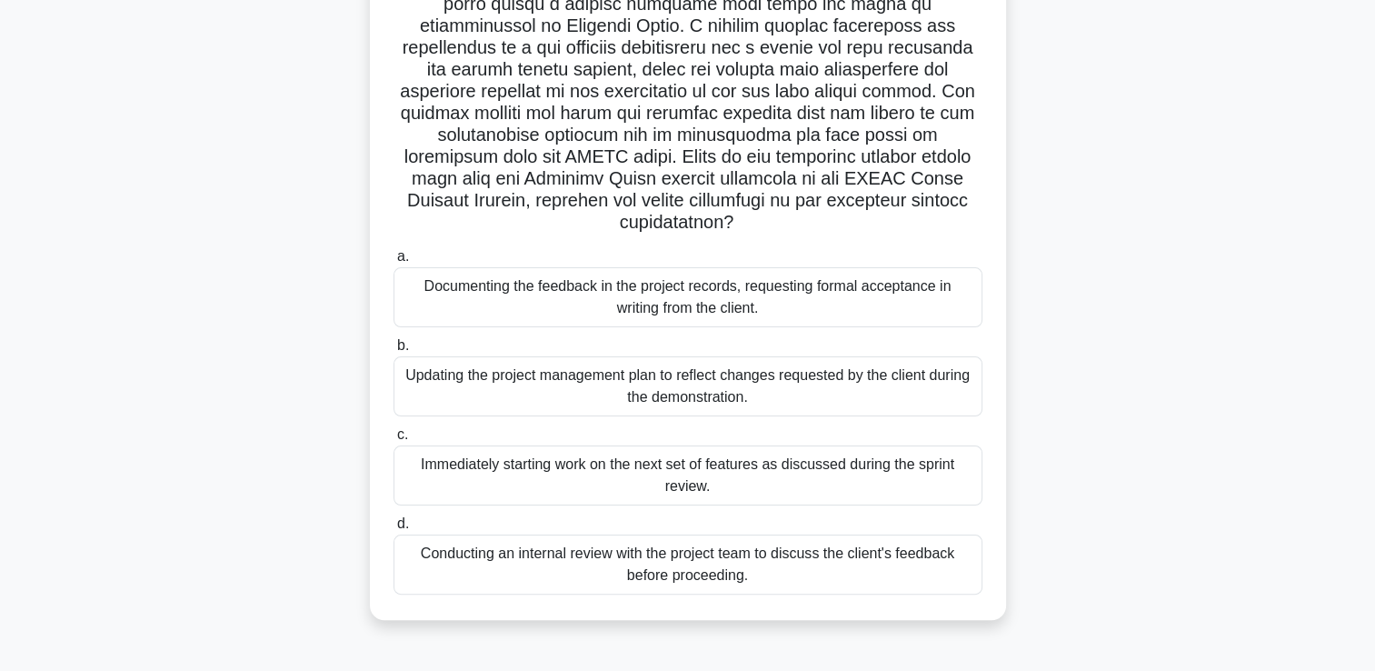
click at [857, 572] on div "Conducting an internal review with the project team to discuss the client's fee…" at bounding box center [687, 564] width 589 height 60
click at [393, 530] on input "d. Conducting an internal review with the project team to discuss the client's …" at bounding box center [393, 524] width 0 height 12
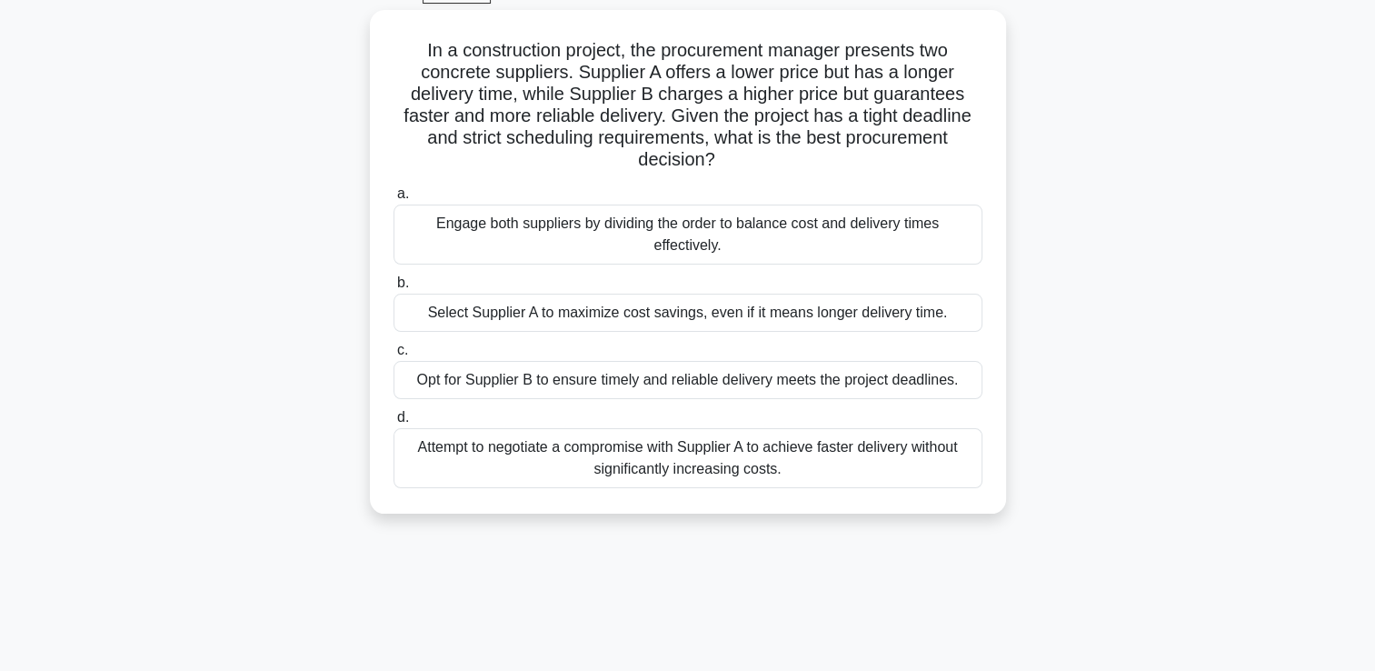
scroll to position [0, 0]
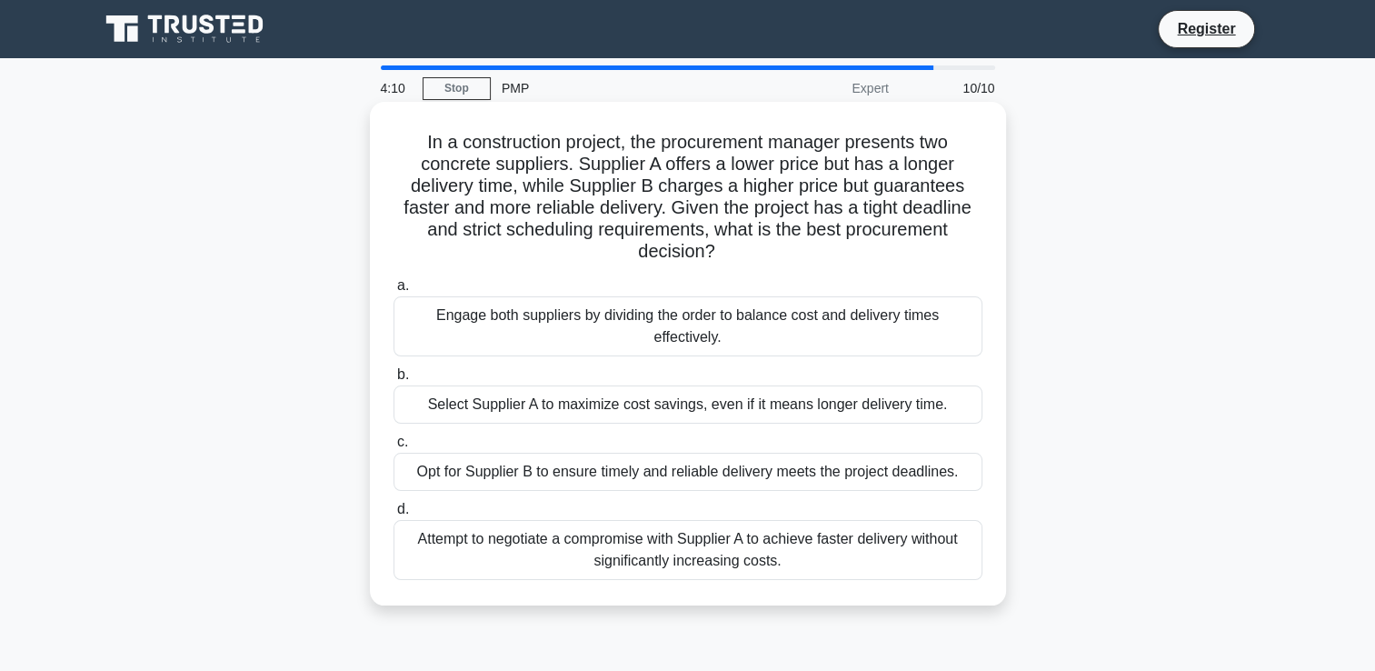
click at [776, 473] on div "Opt for Supplier B to ensure timely and reliable delivery meets the project dea…" at bounding box center [687, 472] width 589 height 38
click at [393, 448] on input "c. Opt for Supplier B to ensure timely and reliable delivery meets the project …" at bounding box center [393, 442] width 0 height 12
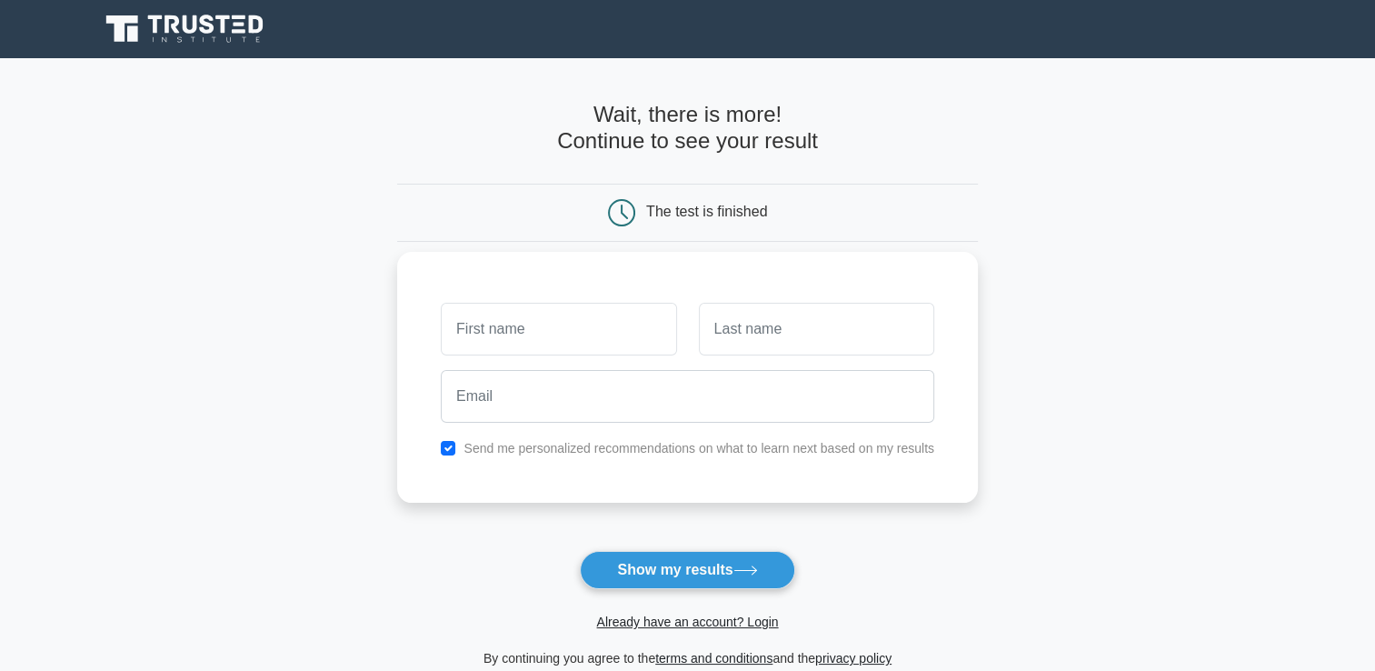
click at [517, 343] on input "text" at bounding box center [558, 329] width 235 height 53
click at [662, 623] on link "Already have an account? Login" at bounding box center [687, 621] width 182 height 15
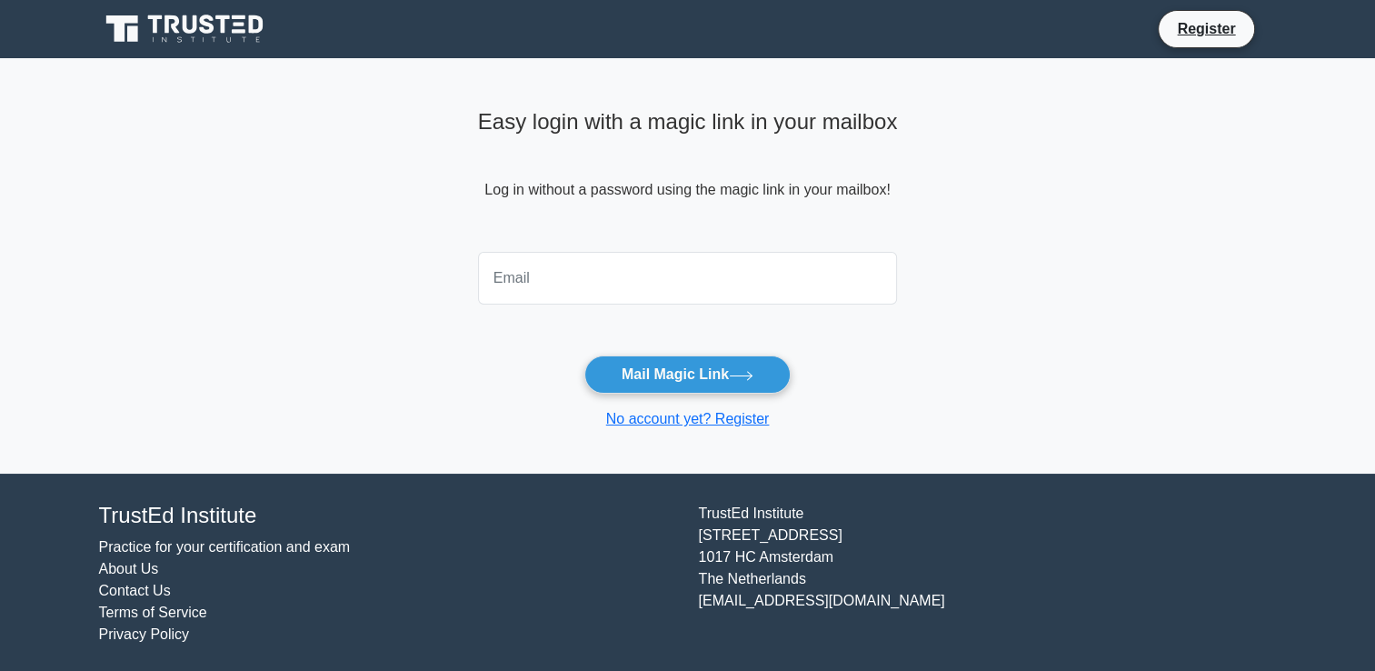
click at [605, 282] on input "email" at bounding box center [688, 278] width 420 height 53
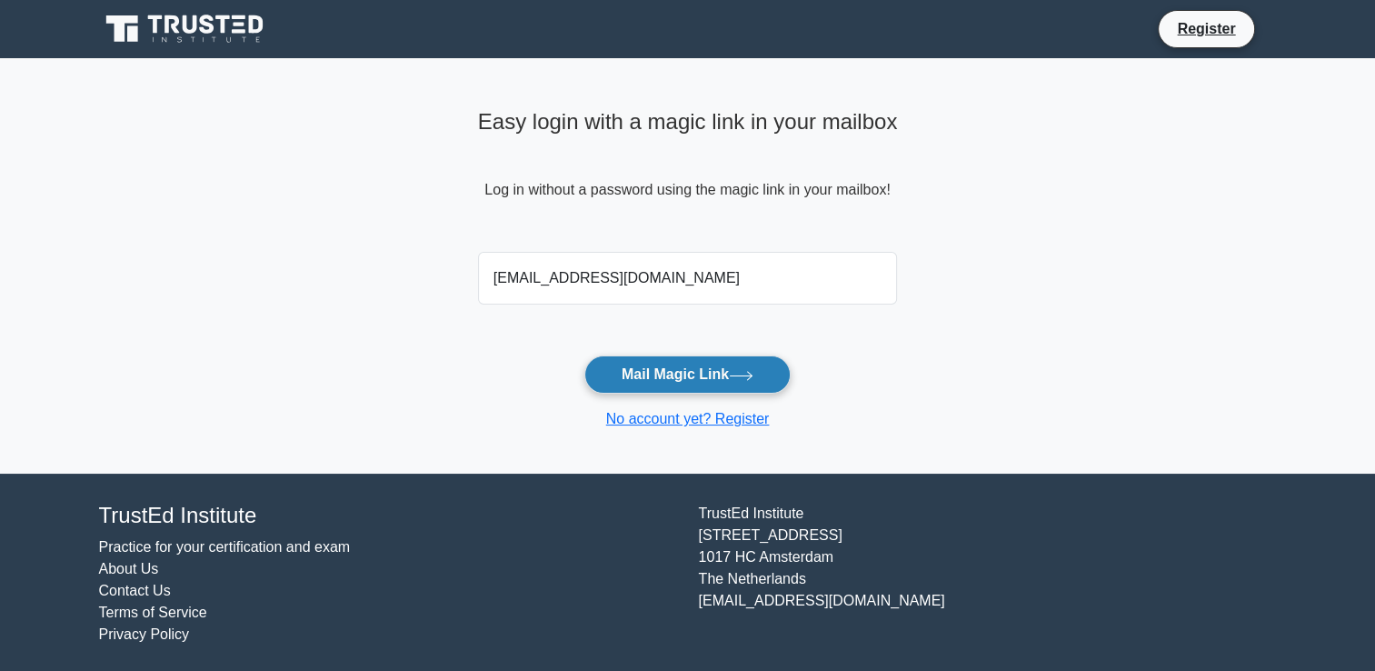
type input "[EMAIL_ADDRESS][DOMAIN_NAME]"
click at [688, 377] on button "Mail Magic Link" at bounding box center [687, 374] width 206 height 38
